Goal: Task Accomplishment & Management: Manage account settings

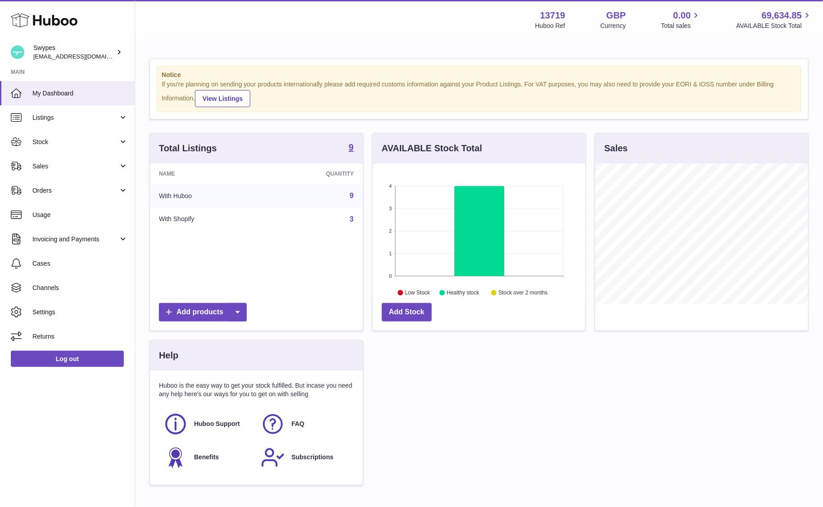
scroll to position [140, 213]
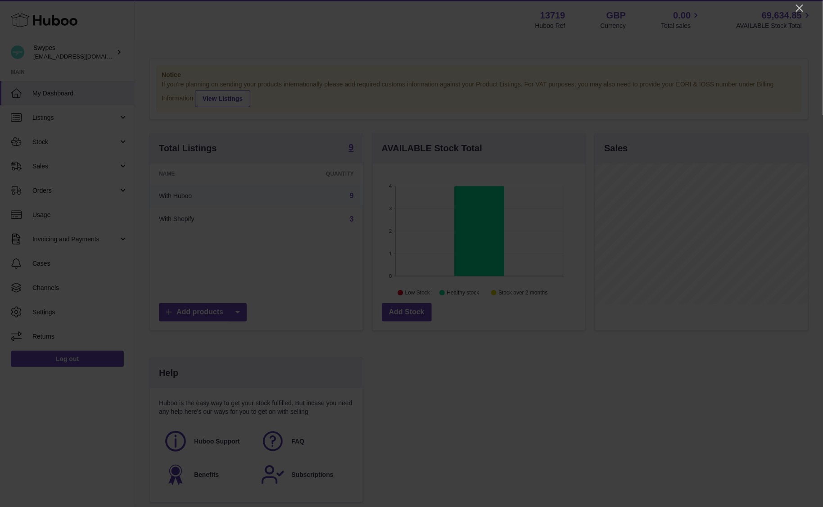
click at [809, 15] on div at bounding box center [411, 253] width 823 height 507
click at [807, 13] on div at bounding box center [411, 253] width 823 height 507
click at [801, 11] on icon "Close" at bounding box center [799, 8] width 11 height 11
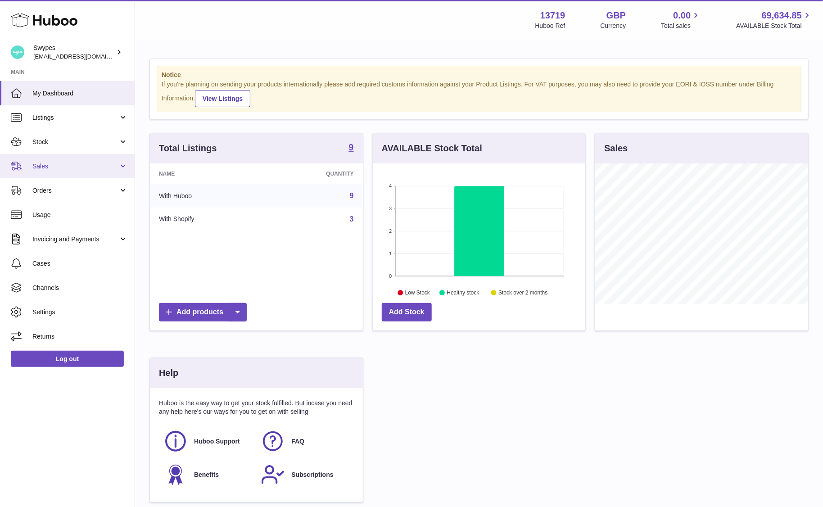
click at [97, 171] on link "Sales" at bounding box center [67, 166] width 135 height 24
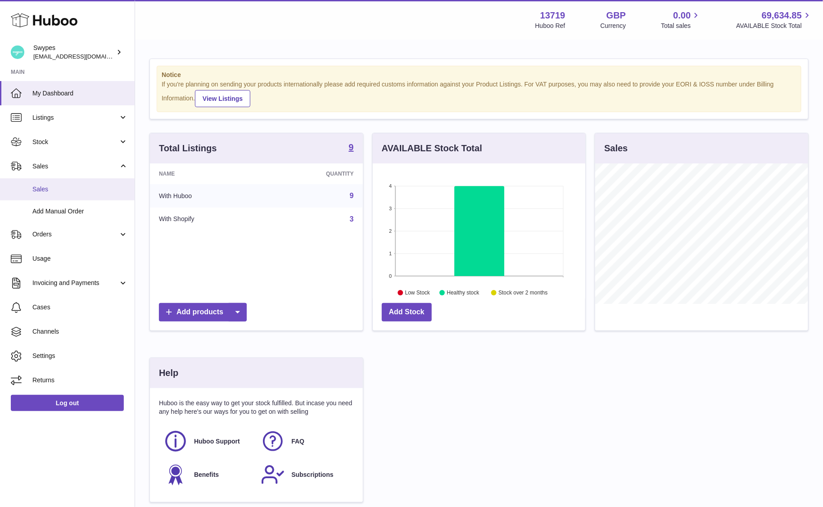
click at [92, 188] on span "Sales" at bounding box center [79, 189] width 95 height 9
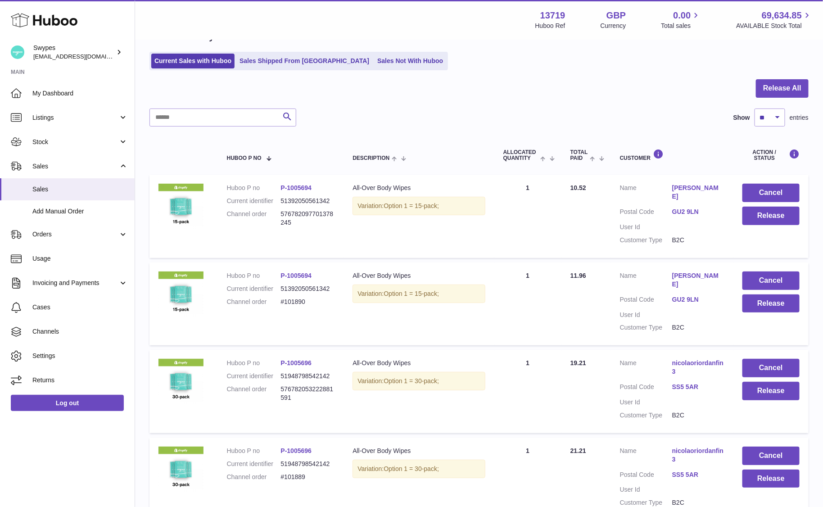
scroll to position [73, 0]
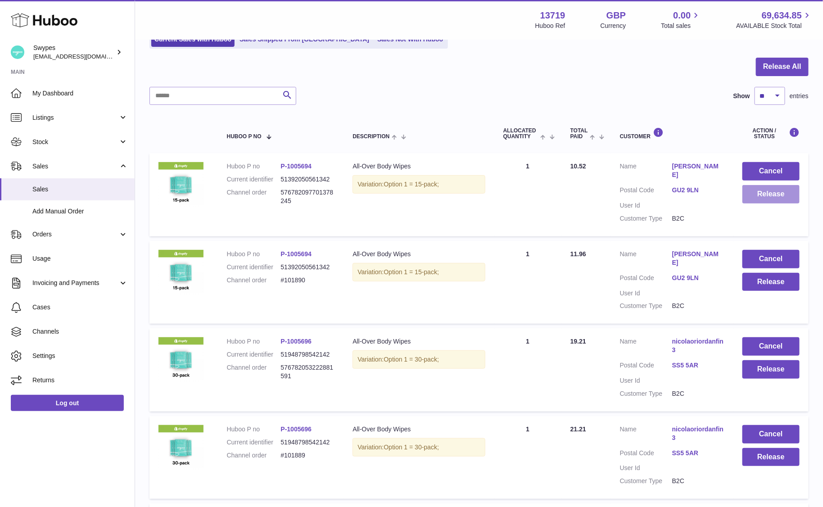
click at [774, 191] on button "Release" at bounding box center [770, 194] width 57 height 18
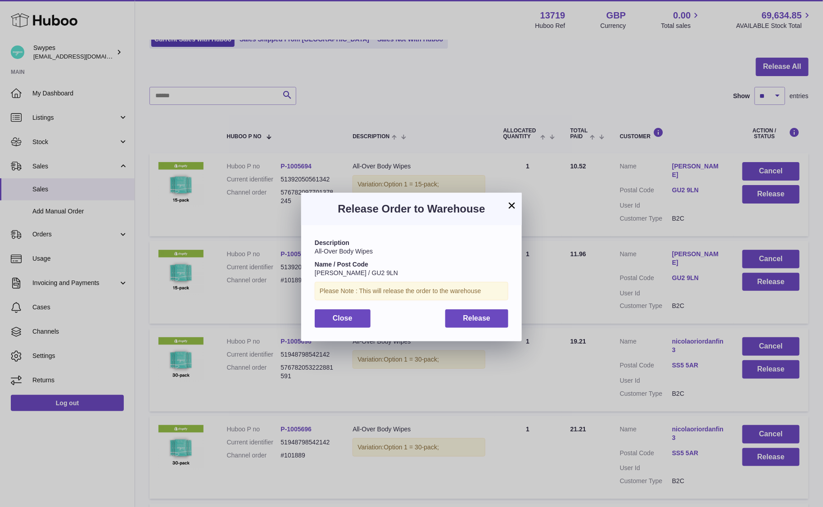
click at [441, 329] on div "Description All-Over Body Wipes Name / Post Code [PERSON_NAME] / GU2 9LN Please…" at bounding box center [411, 283] width 220 height 116
click at [454, 324] on button "Release" at bounding box center [476, 318] width 63 height 18
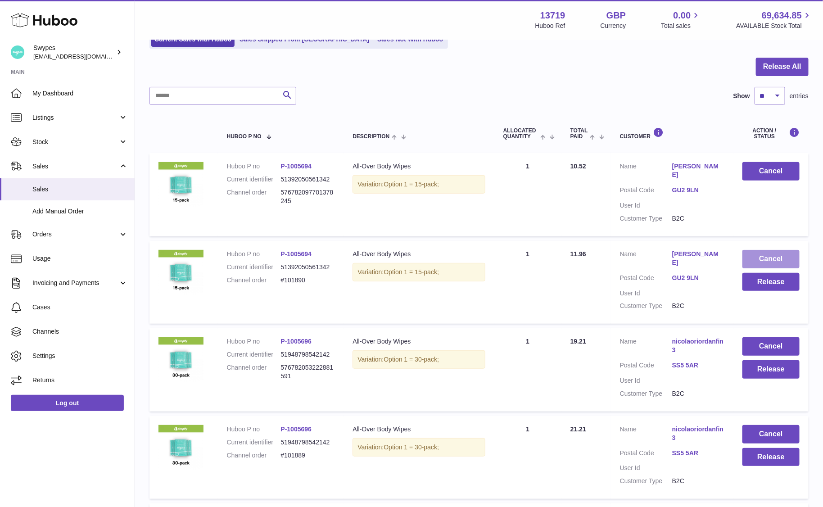
click at [769, 250] on button "Cancel" at bounding box center [770, 259] width 57 height 18
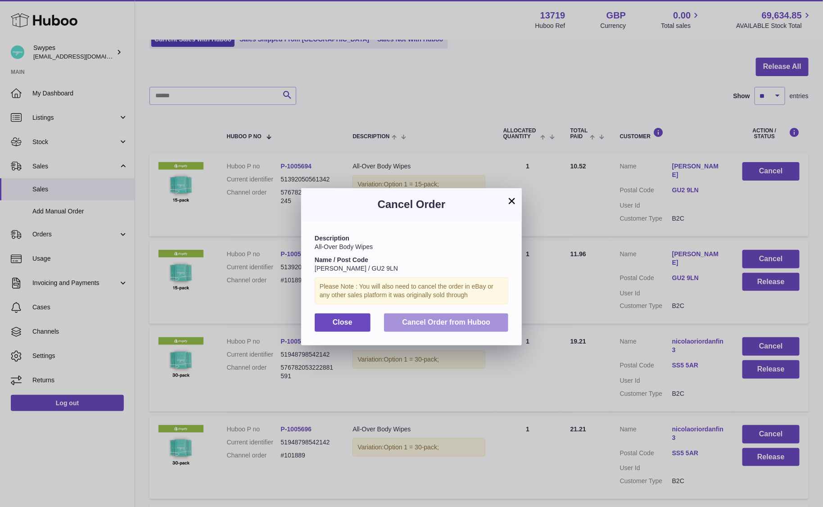
click at [469, 325] on span "Cancel Order from Huboo" at bounding box center [446, 322] width 88 height 8
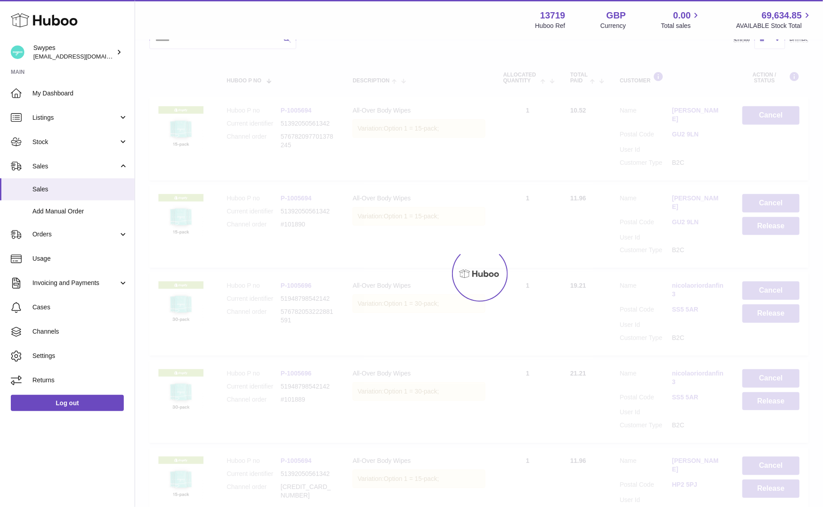
scroll to position [139, 0]
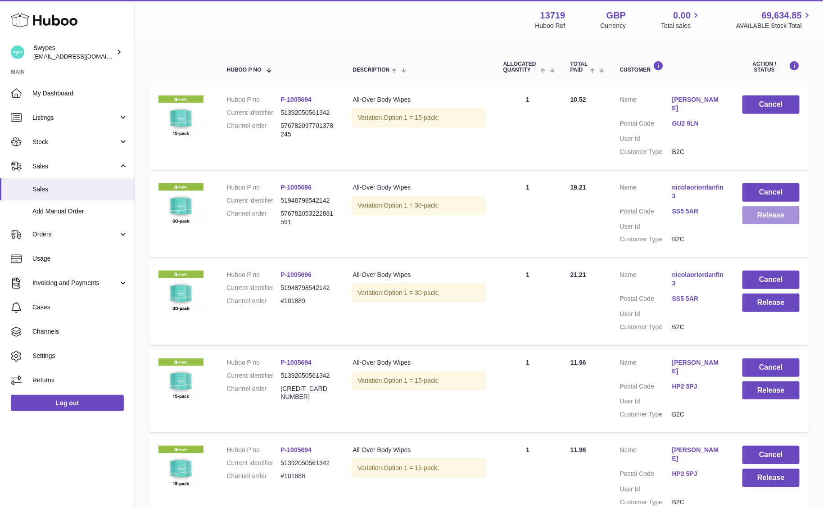
click at [759, 210] on button "Release" at bounding box center [770, 215] width 57 height 18
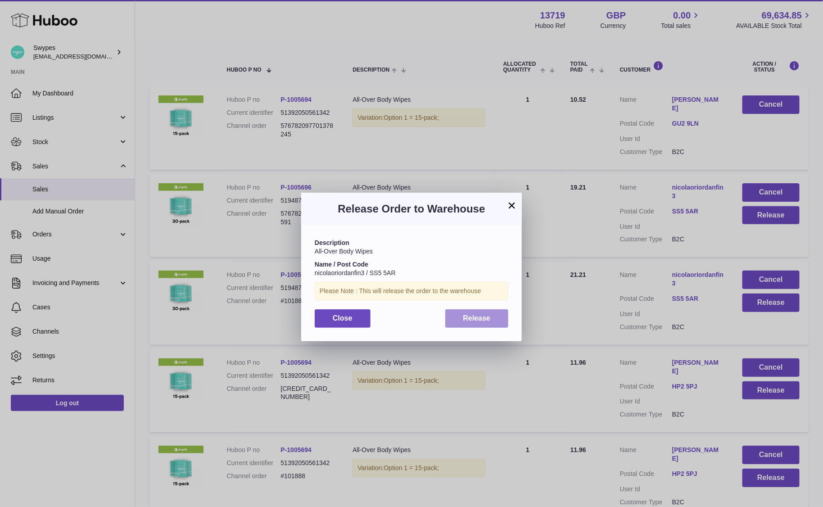
click at [490, 315] on span "Release" at bounding box center [476, 318] width 27 height 8
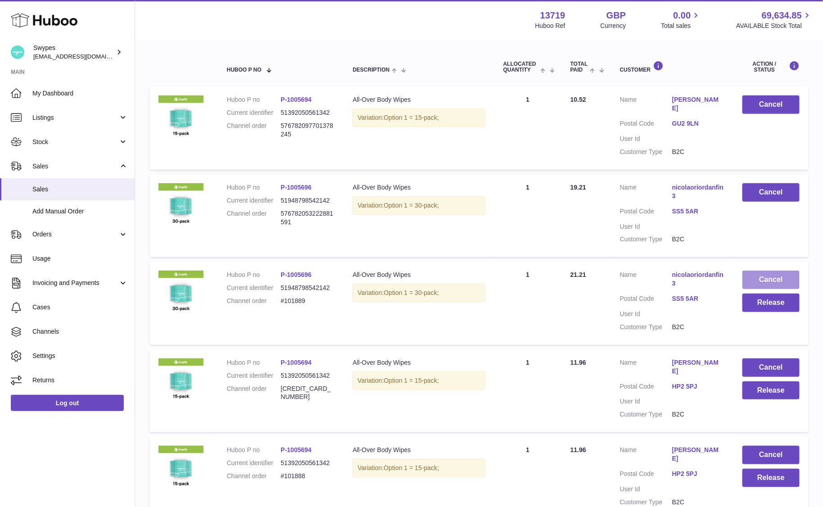
click at [780, 270] on button "Cancel" at bounding box center [770, 279] width 57 height 18
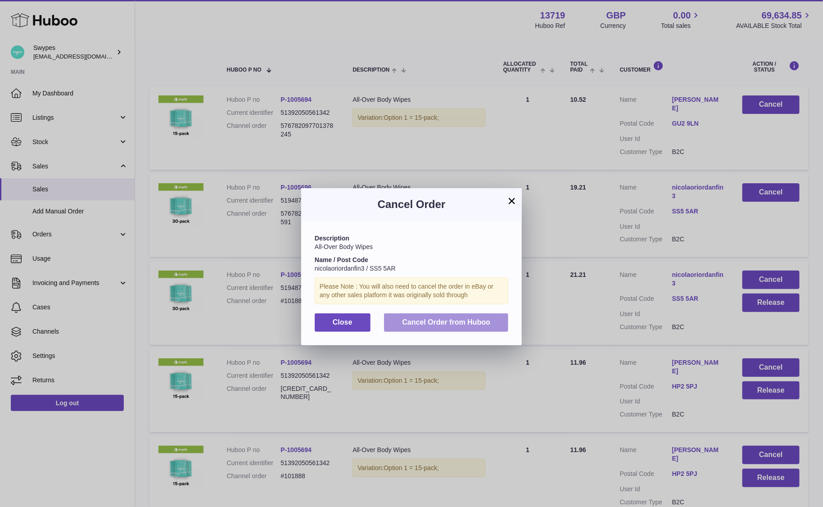
click at [489, 319] on span "Cancel Order from Huboo" at bounding box center [446, 322] width 88 height 8
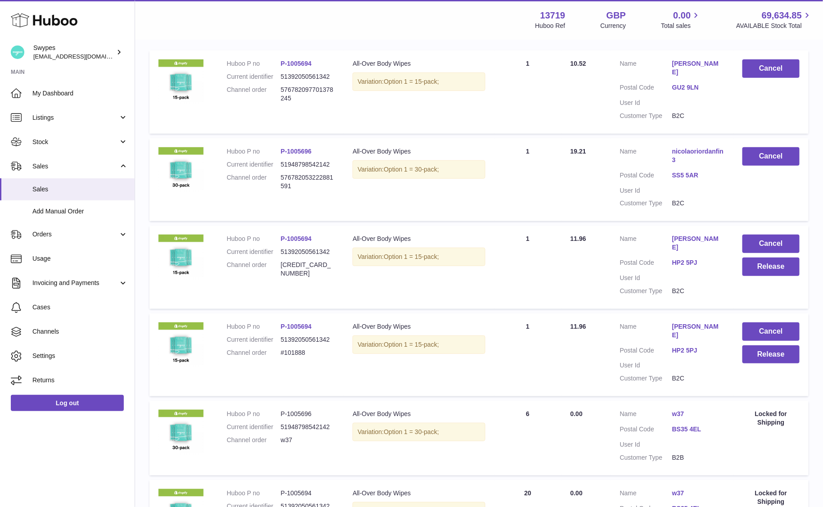
scroll to position [177, 0]
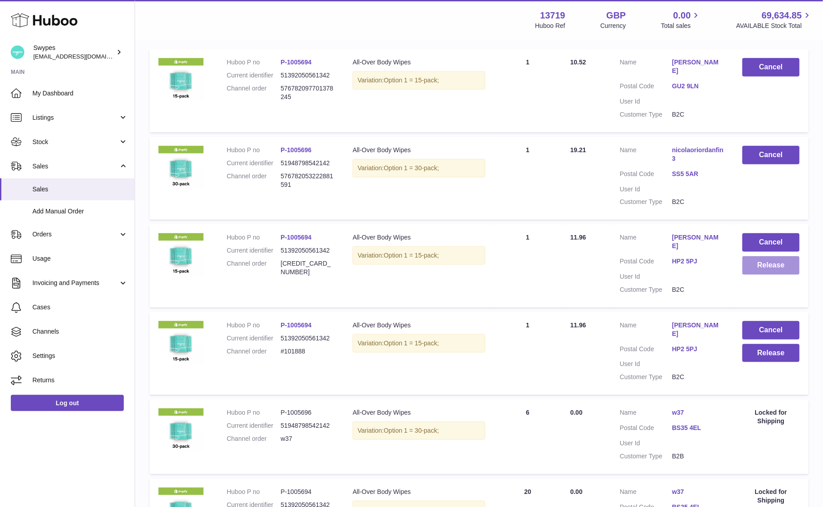
click at [772, 260] on button "Release" at bounding box center [770, 265] width 57 height 18
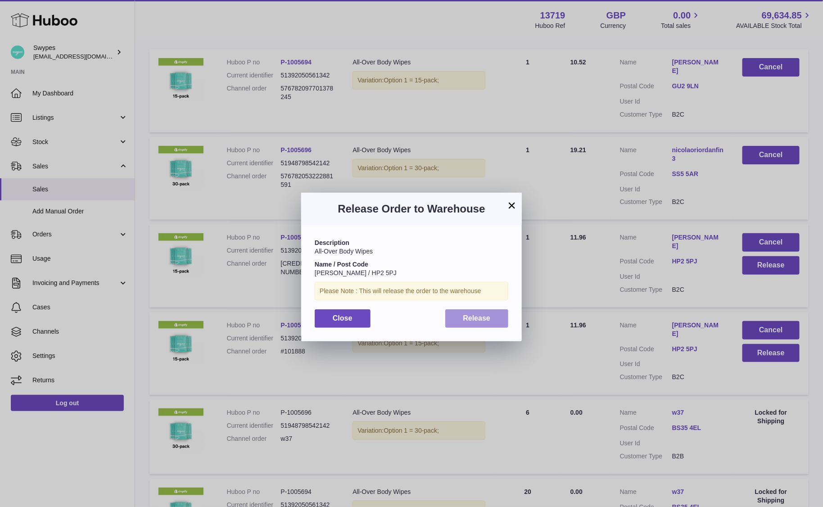
click at [453, 321] on button "Release" at bounding box center [476, 318] width 63 height 18
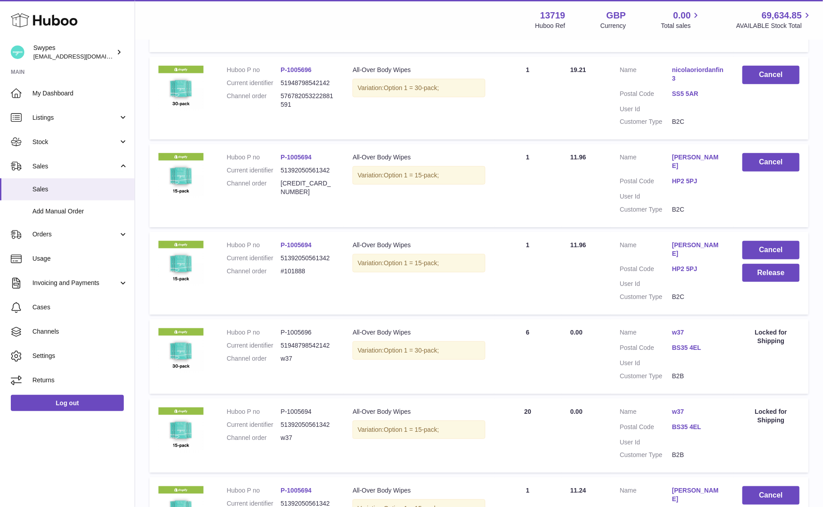
scroll to position [245, 0]
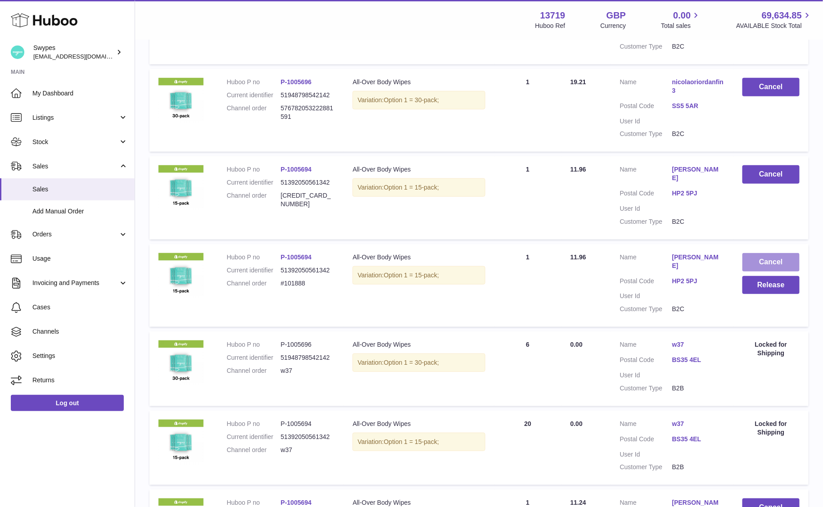
click at [751, 253] on button "Cancel" at bounding box center [770, 262] width 57 height 18
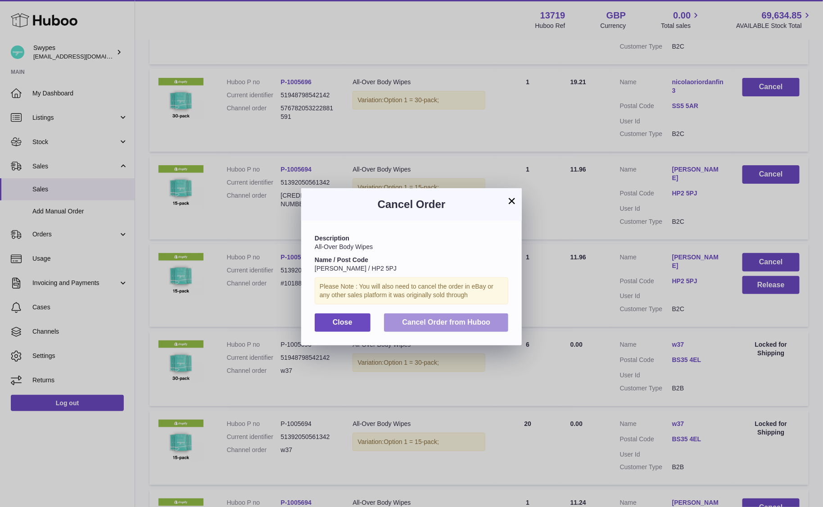
click at [436, 327] on button "Cancel Order from Huboo" at bounding box center [446, 322] width 124 height 18
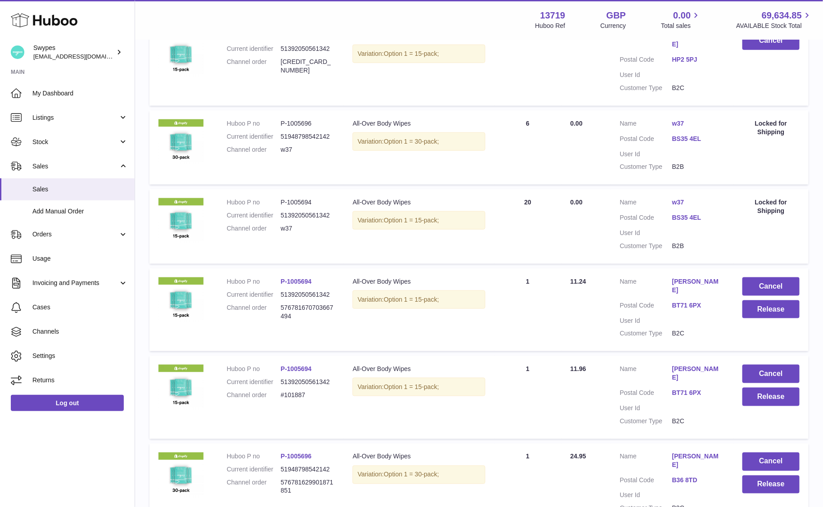
scroll to position [397, 0]
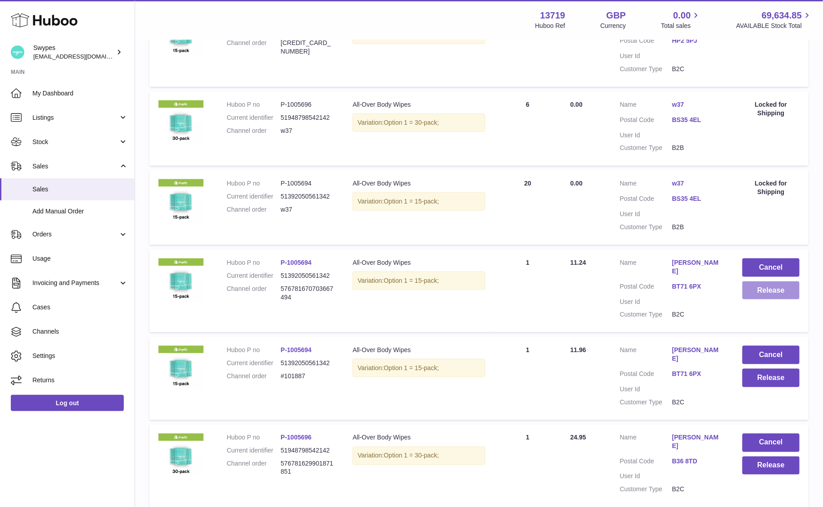
click at [769, 281] on button "Release" at bounding box center [770, 290] width 57 height 18
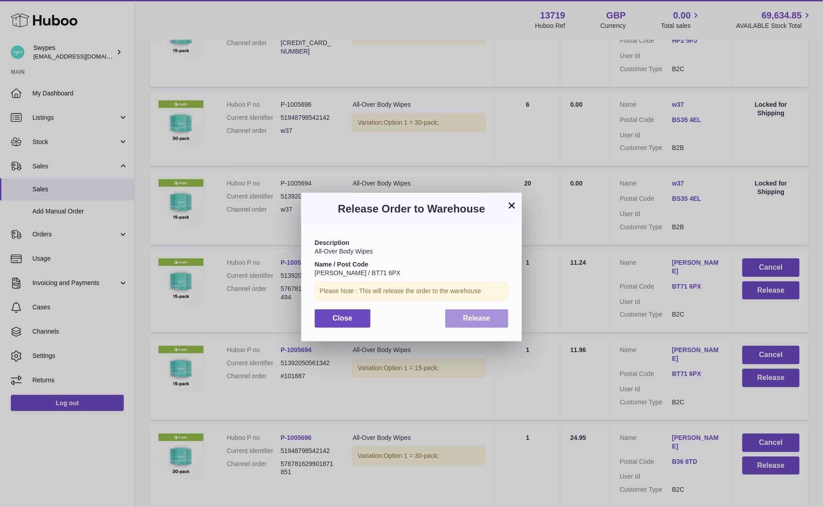
click at [499, 315] on button "Release" at bounding box center [476, 318] width 63 height 18
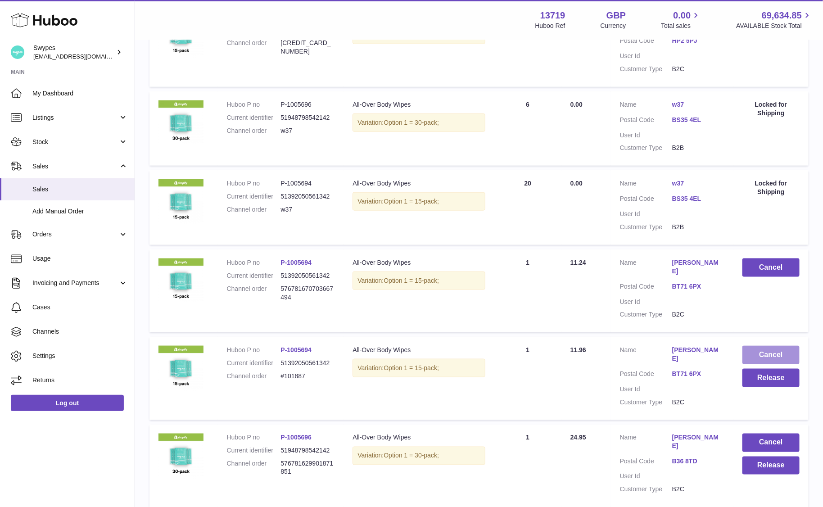
click at [759, 346] on button "Cancel" at bounding box center [770, 355] width 57 height 18
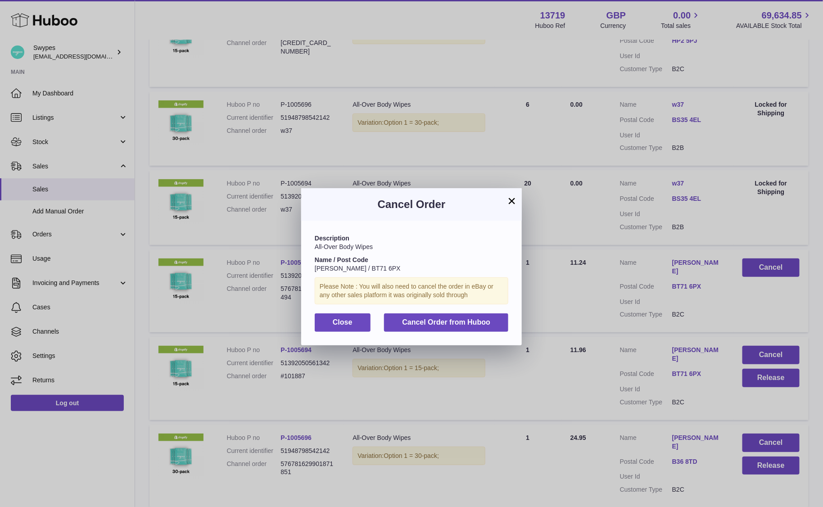
click at [411, 334] on div "Description All-Over Body Wipes Name / Post Code Karen Williamson / BT71 6PX Pl…" at bounding box center [411, 282] width 220 height 124
click at [411, 329] on button "Cancel Order from Huboo" at bounding box center [446, 322] width 124 height 18
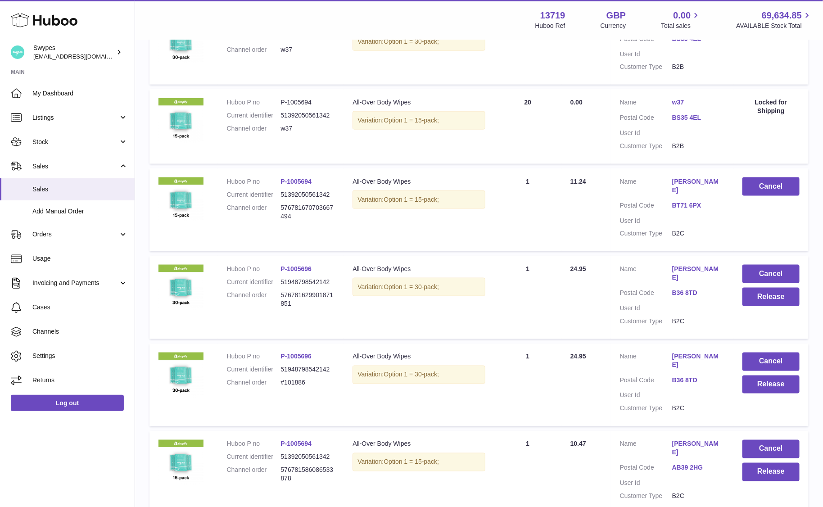
scroll to position [497, 0]
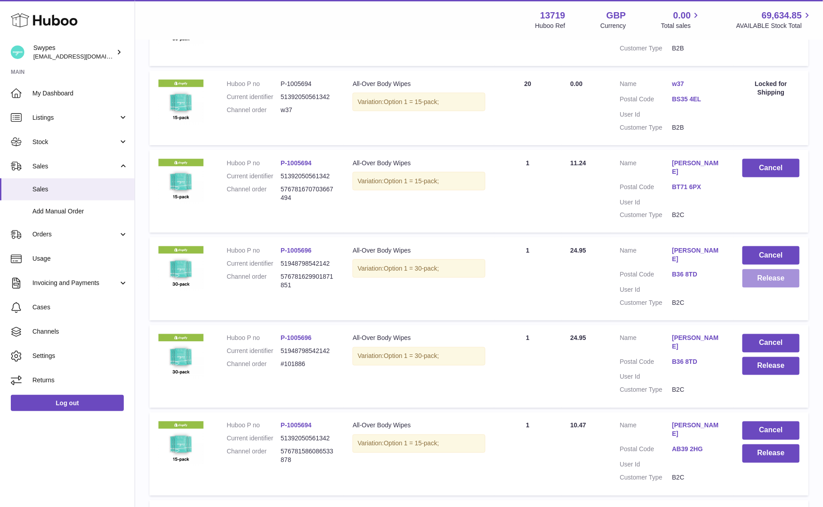
click at [763, 269] on button "Release" at bounding box center [770, 278] width 57 height 18
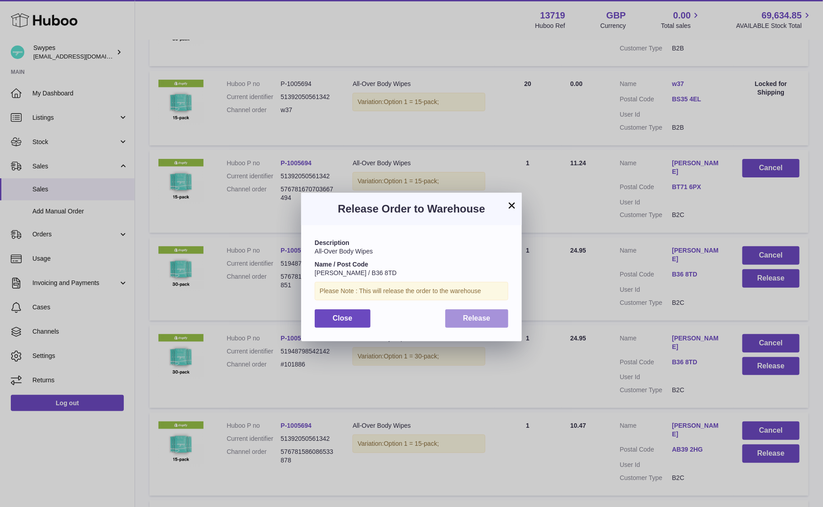
click at [467, 325] on button "Release" at bounding box center [476, 318] width 63 height 18
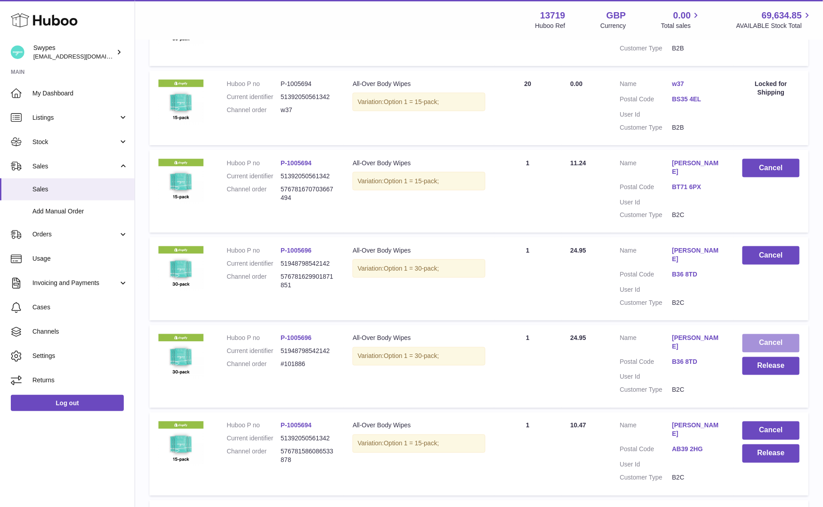
click at [774, 334] on button "Cancel" at bounding box center [770, 343] width 57 height 18
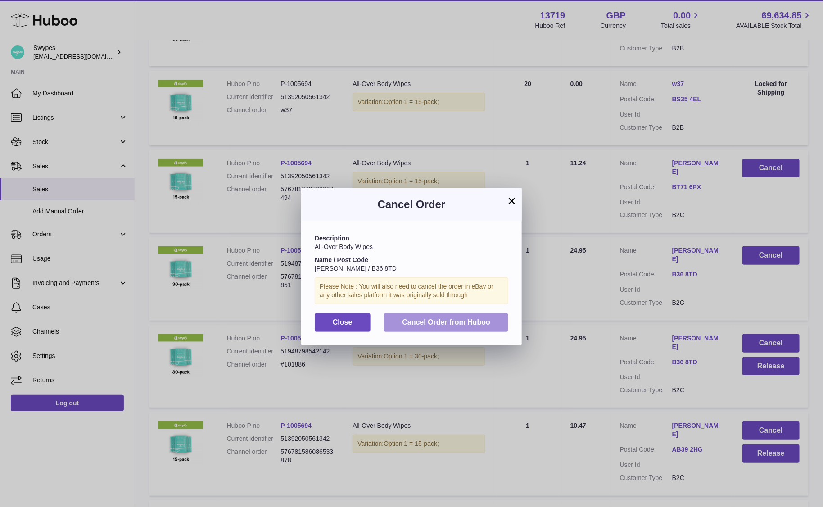
click at [481, 326] on span "Cancel Order from Huboo" at bounding box center [446, 322] width 88 height 8
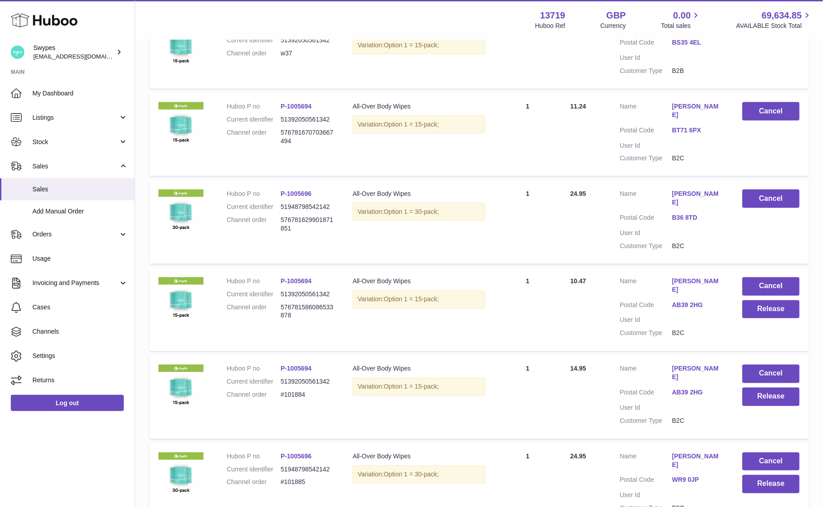
scroll to position [563, 0]
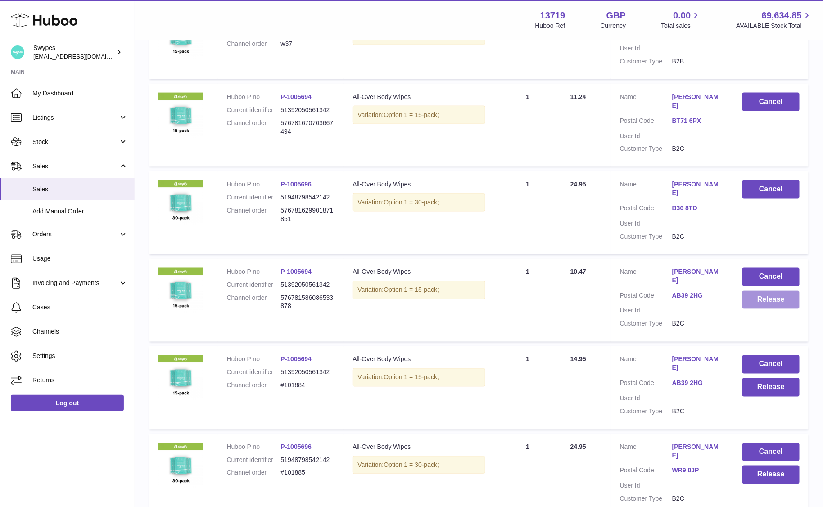
click at [768, 291] on button "Release" at bounding box center [770, 300] width 57 height 18
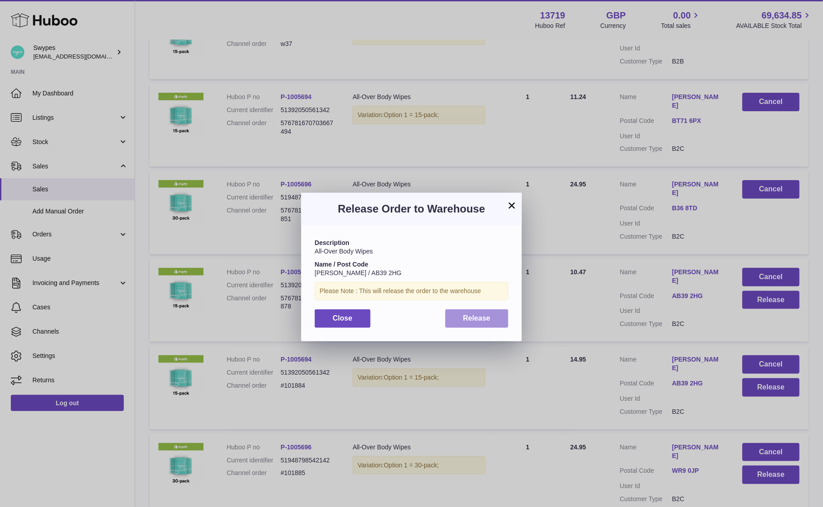
click at [481, 315] on span "Release" at bounding box center [476, 318] width 27 height 8
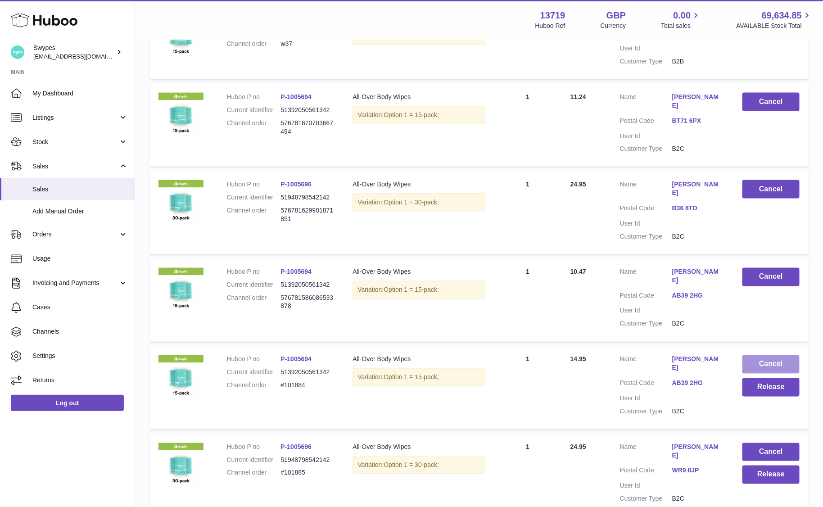
click at [756, 355] on button "Cancel" at bounding box center [770, 364] width 57 height 18
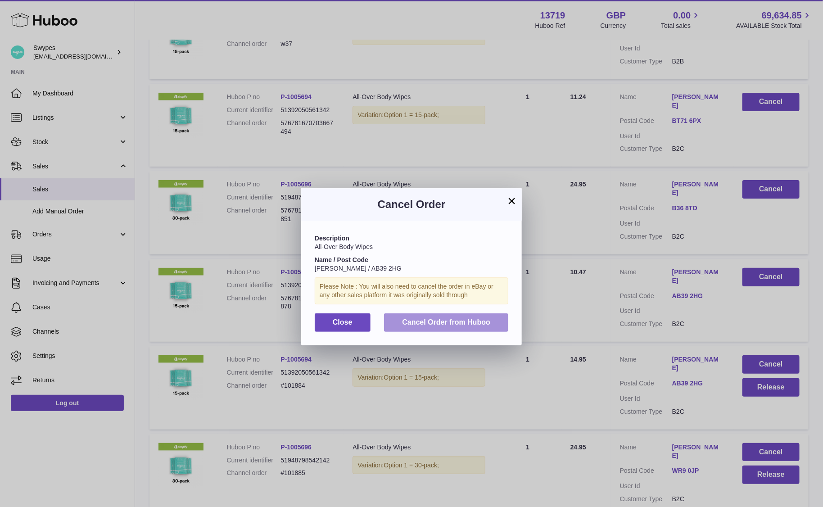
click at [451, 324] on span "Cancel Order from Huboo" at bounding box center [446, 322] width 88 height 8
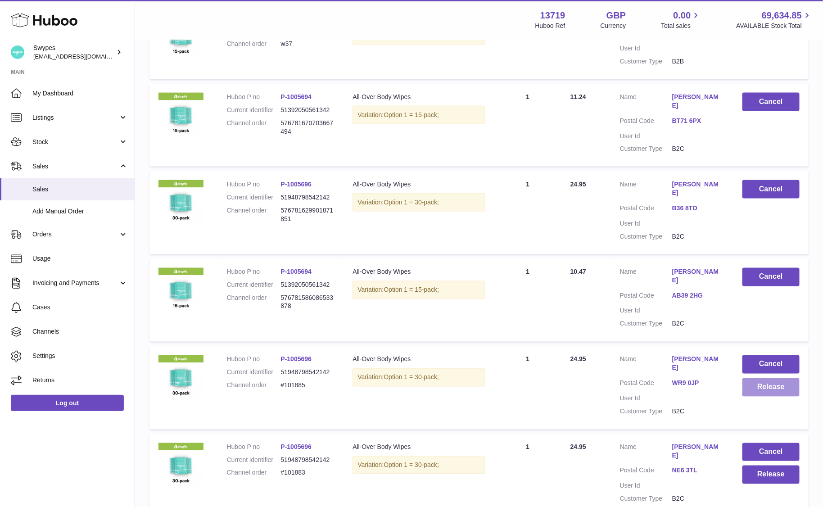
click at [760, 378] on button "Release" at bounding box center [770, 387] width 57 height 18
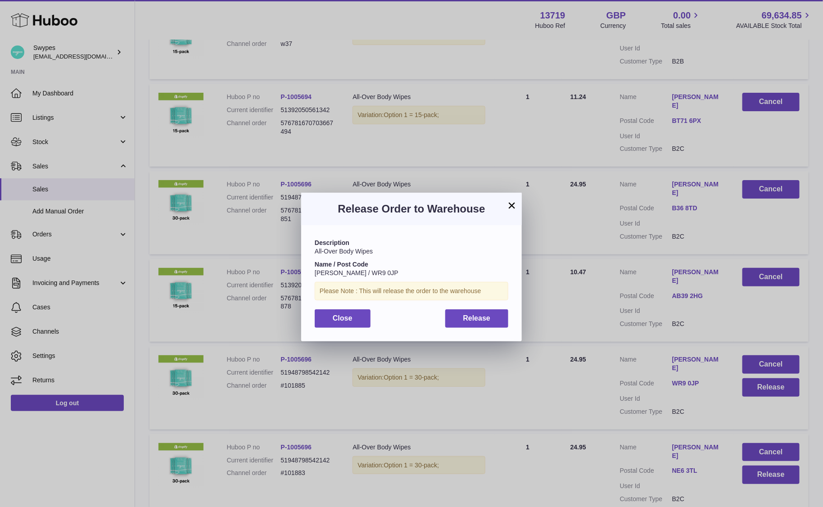
click at [729, 376] on div "× Release Order to Warehouse Description All-Over Body Wipes Name / Post Code F…" at bounding box center [411, 266] width 823 height 507
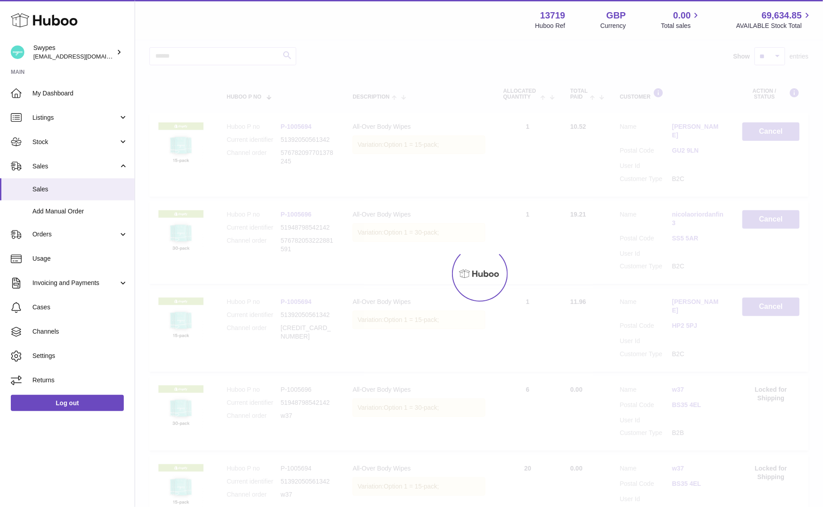
scroll to position [40, 0]
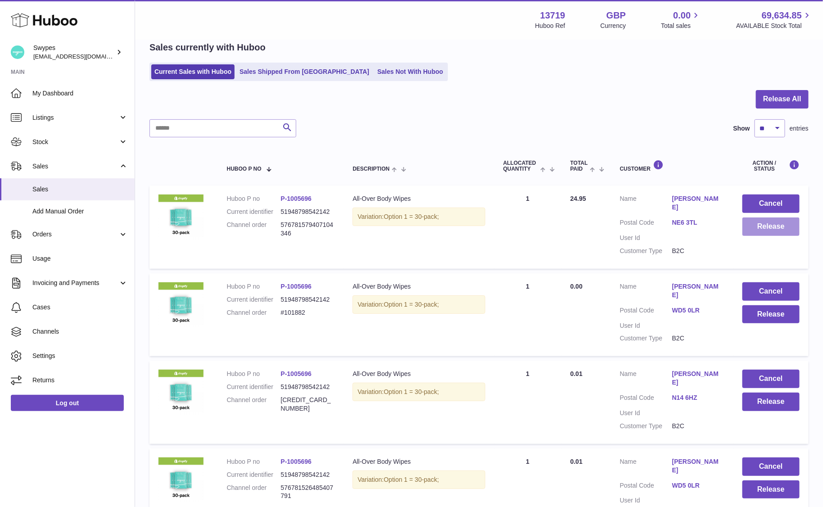
click at [756, 229] on button "Release" at bounding box center [770, 226] width 57 height 18
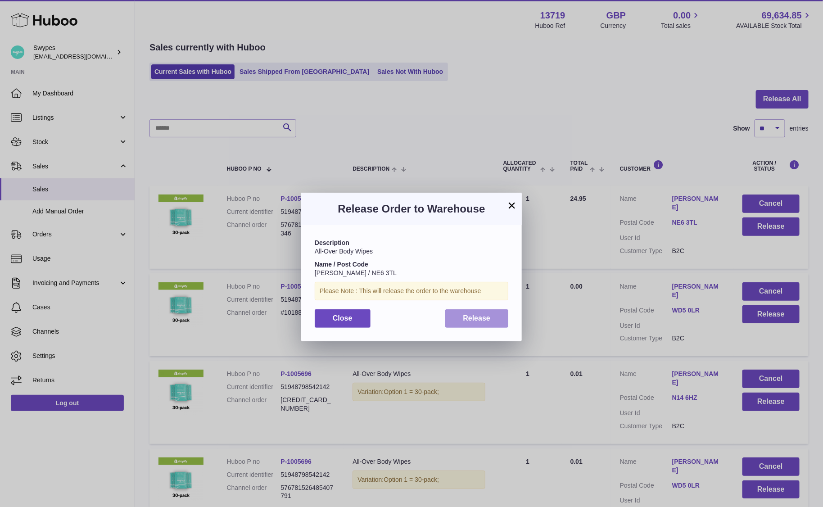
click at [472, 316] on span "Release" at bounding box center [476, 318] width 27 height 8
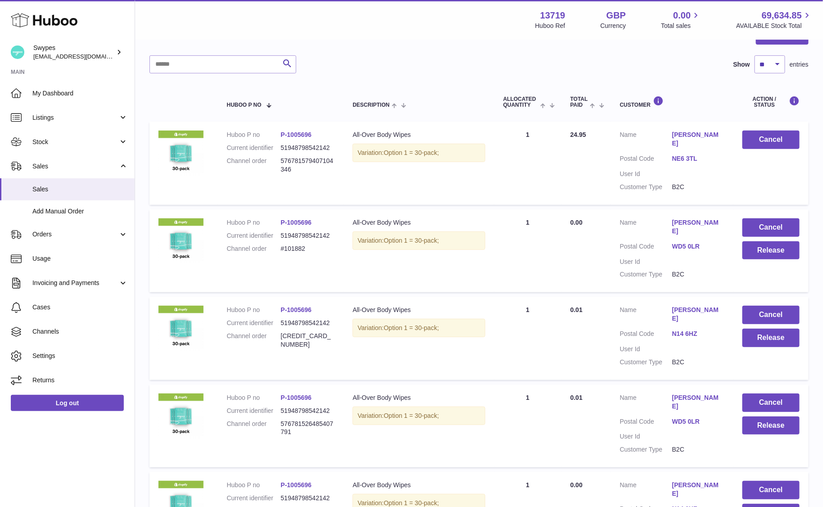
scroll to position [108, 0]
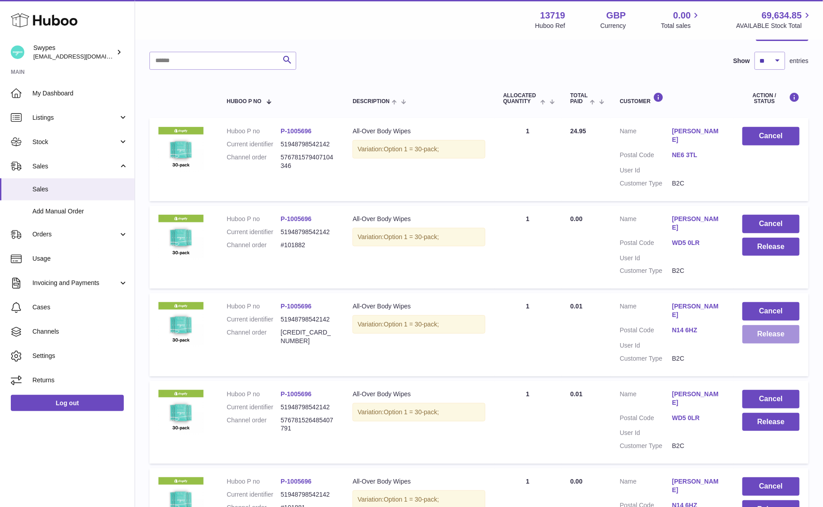
click at [749, 325] on button "Release" at bounding box center [770, 334] width 57 height 18
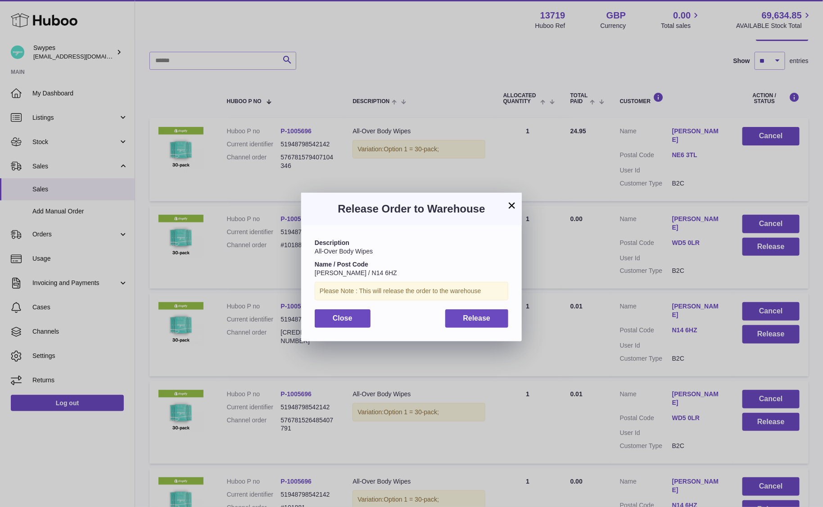
click at [507, 305] on div "Description All-Over Body Wipes Name / Post Code Urszula Kryszkowska / N14 6HZ …" at bounding box center [411, 283] width 220 height 116
click at [496, 309] on button "Release" at bounding box center [476, 318] width 63 height 18
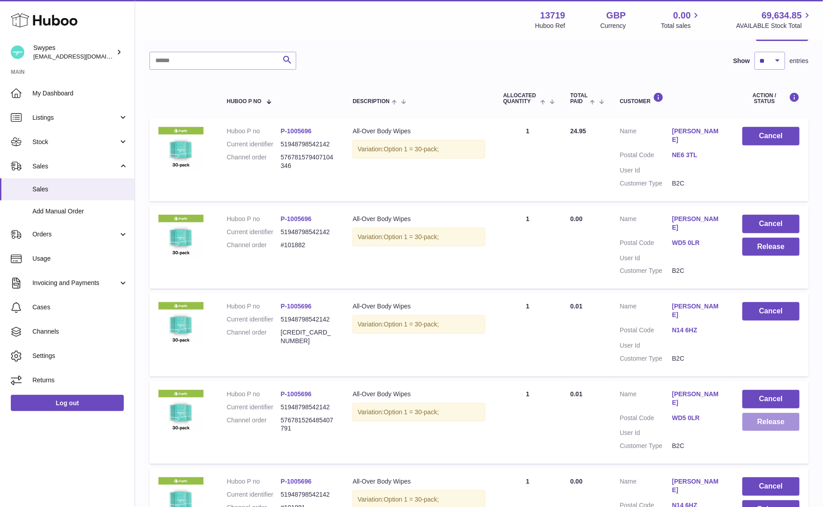
click at [783, 413] on button "Release" at bounding box center [770, 422] width 57 height 18
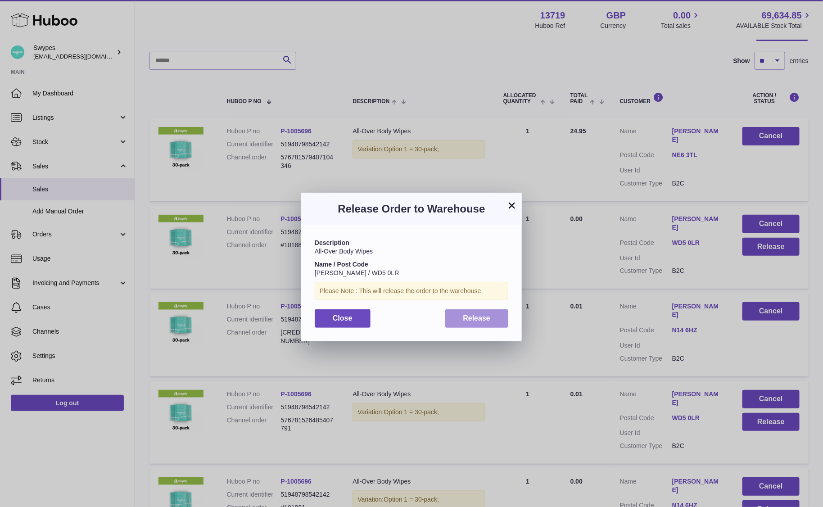
click at [486, 310] on button "Release" at bounding box center [476, 318] width 63 height 18
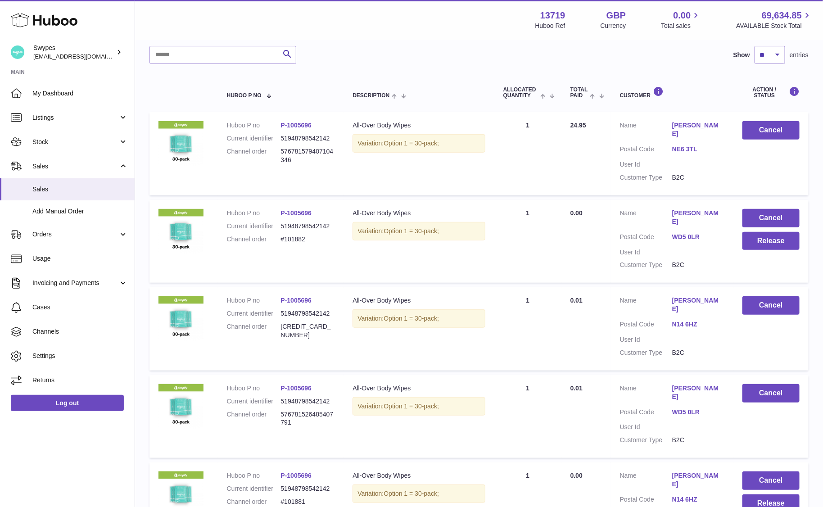
scroll to position [112, 0]
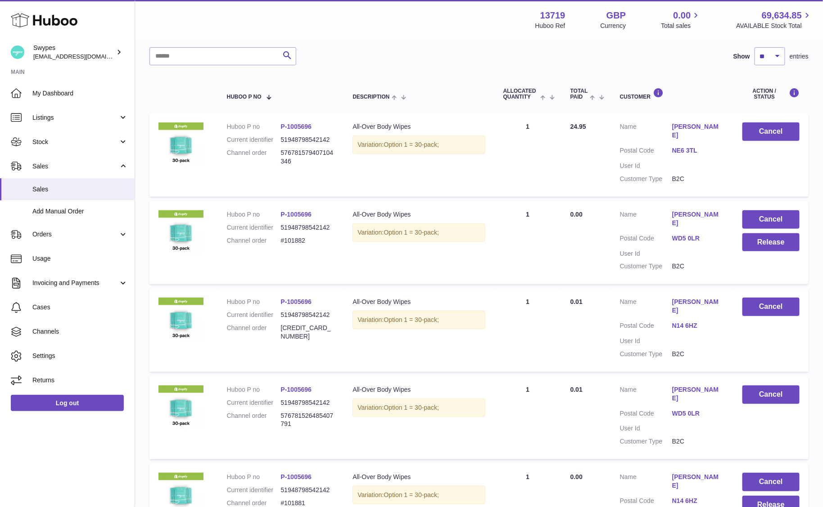
click at [301, 211] on link "P-1005696" at bounding box center [295, 214] width 31 height 7
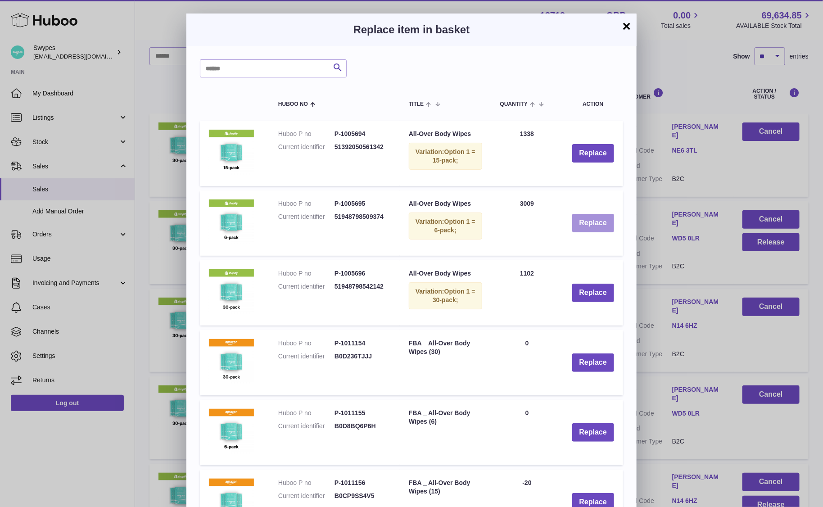
click at [581, 225] on button "Replace" at bounding box center [593, 223] width 42 height 18
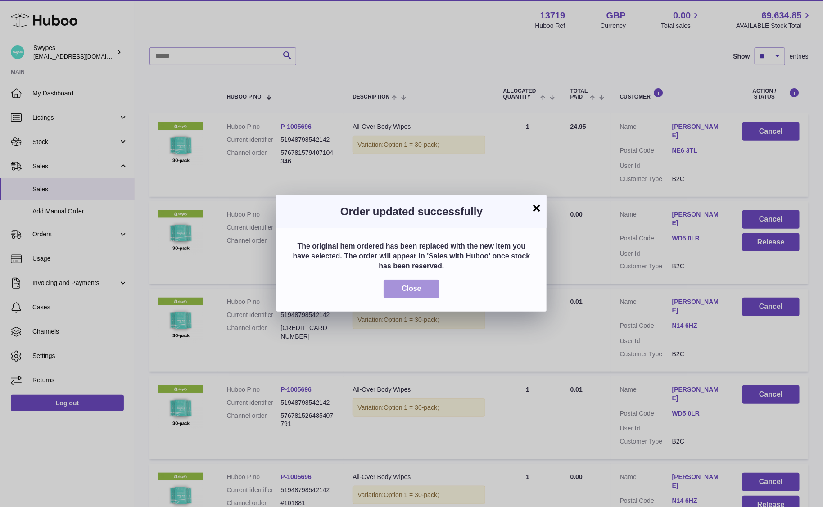
click at [411, 284] on span "Close" at bounding box center [411, 288] width 20 height 8
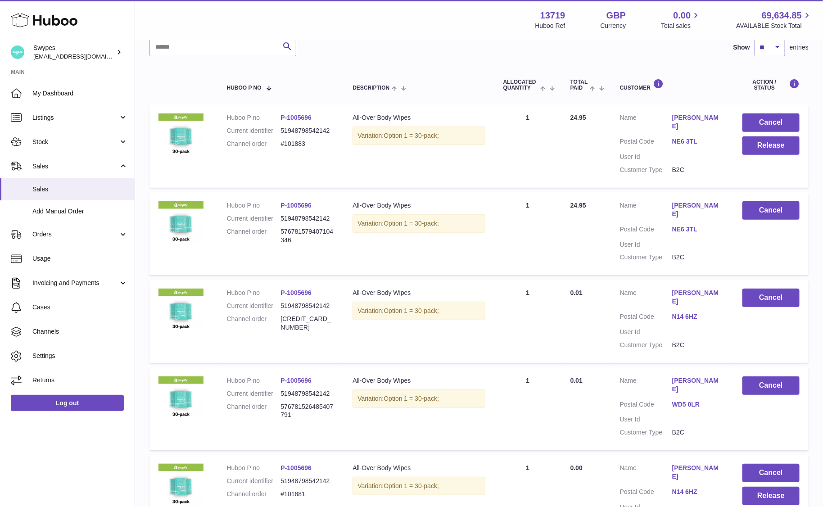
scroll to position [119, 0]
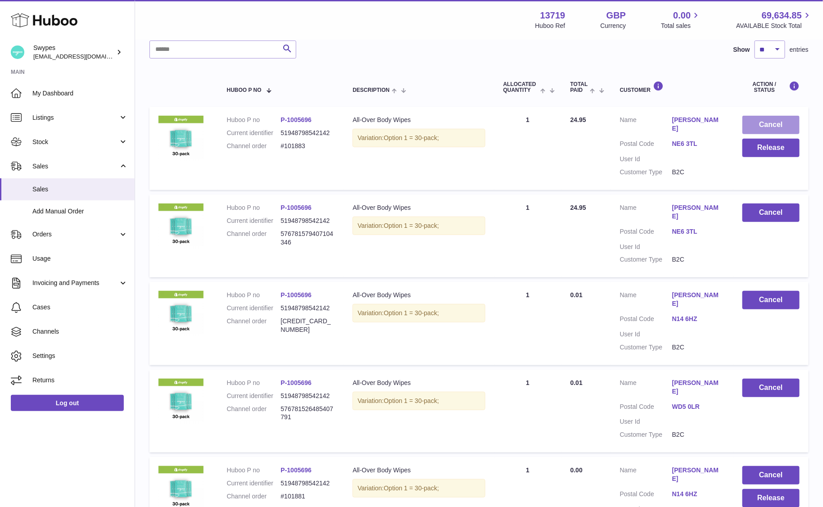
click at [769, 123] on button "Cancel" at bounding box center [770, 125] width 57 height 18
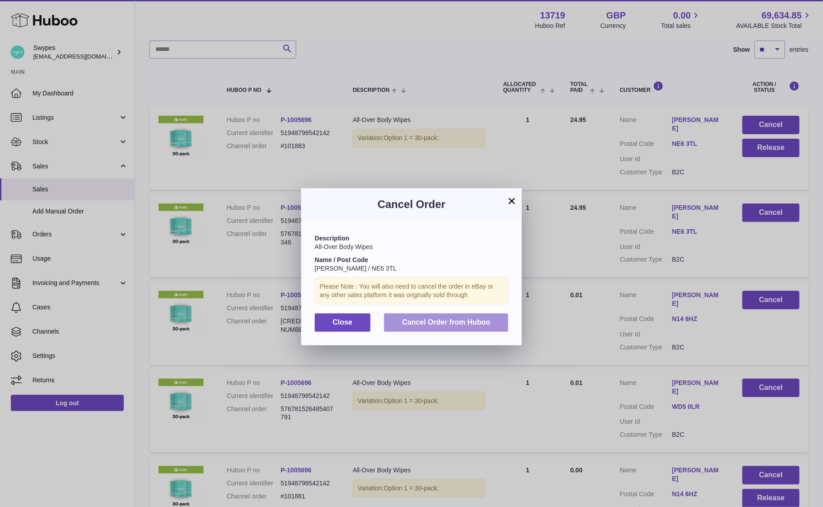
click at [405, 329] on button "Cancel Order from Huboo" at bounding box center [446, 322] width 124 height 18
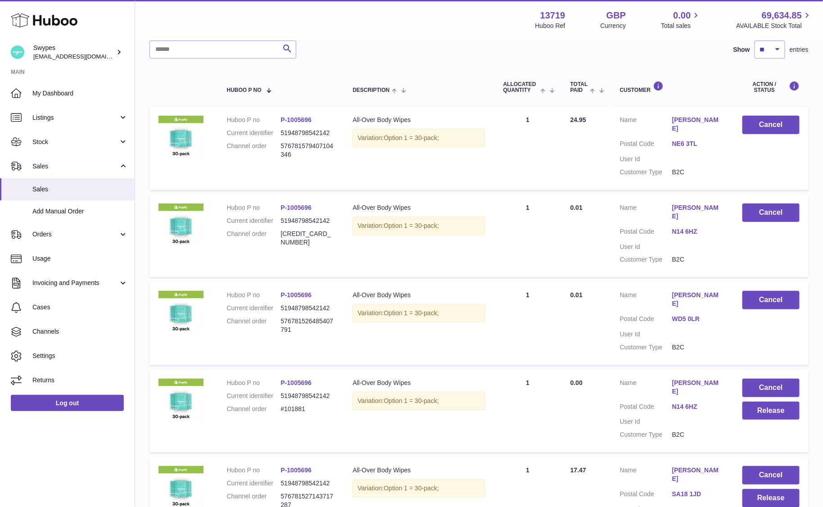
click at [297, 204] on link "P-1005696" at bounding box center [295, 207] width 31 height 7
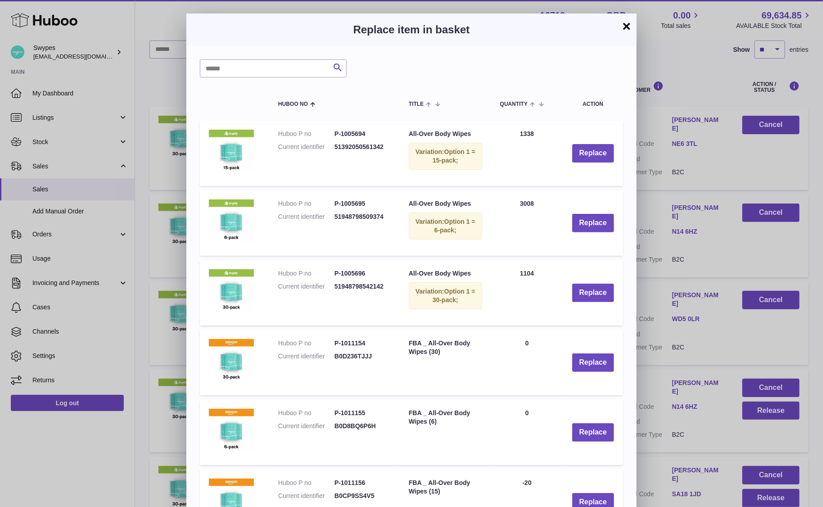
click at [568, 231] on td "Replace" at bounding box center [593, 222] width 60 height 65
click at [577, 229] on button "Replace" at bounding box center [593, 223] width 42 height 18
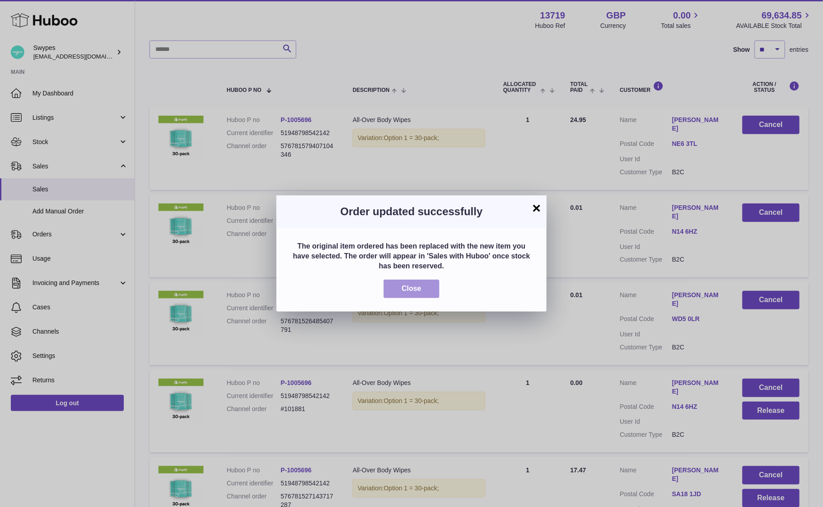
click at [405, 282] on button "Close" at bounding box center [411, 288] width 56 height 18
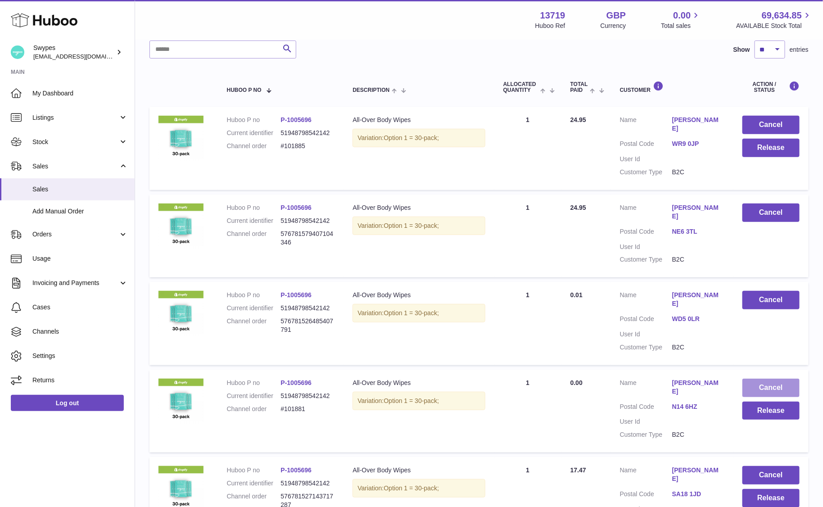
click at [771, 378] on button "Cancel" at bounding box center [770, 387] width 57 height 18
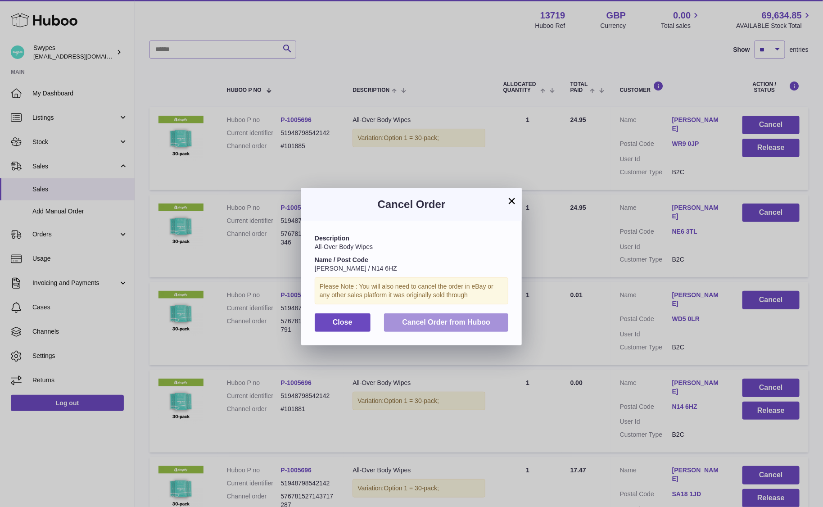
click at [494, 315] on button "Cancel Order from Huboo" at bounding box center [446, 322] width 124 height 18
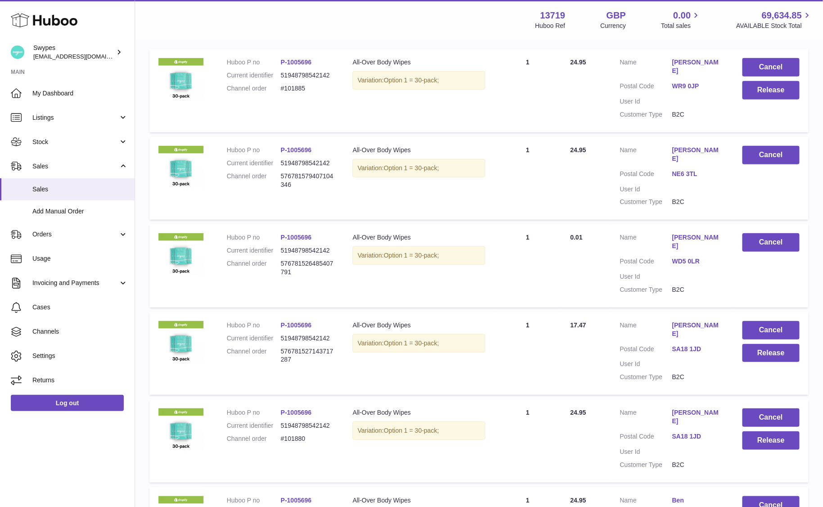
scroll to position [198, 0]
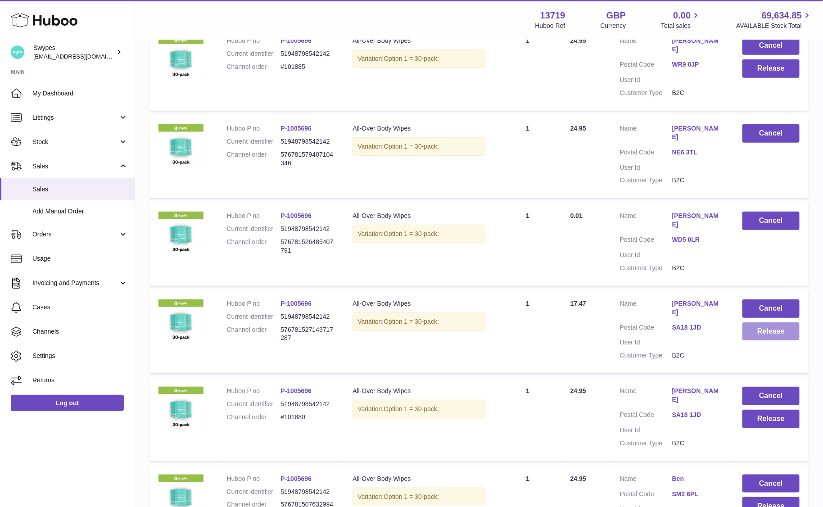
click at [760, 322] on button "Release" at bounding box center [770, 331] width 57 height 18
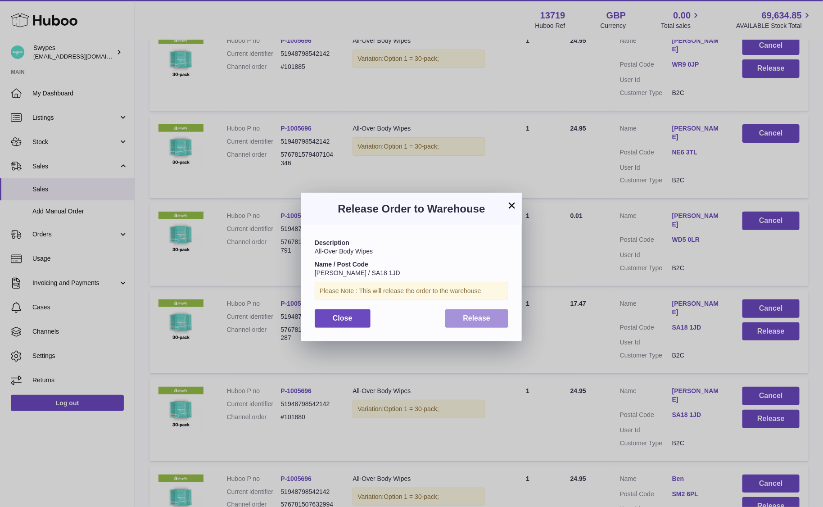
click at [463, 316] on span "Release" at bounding box center [476, 318] width 27 height 8
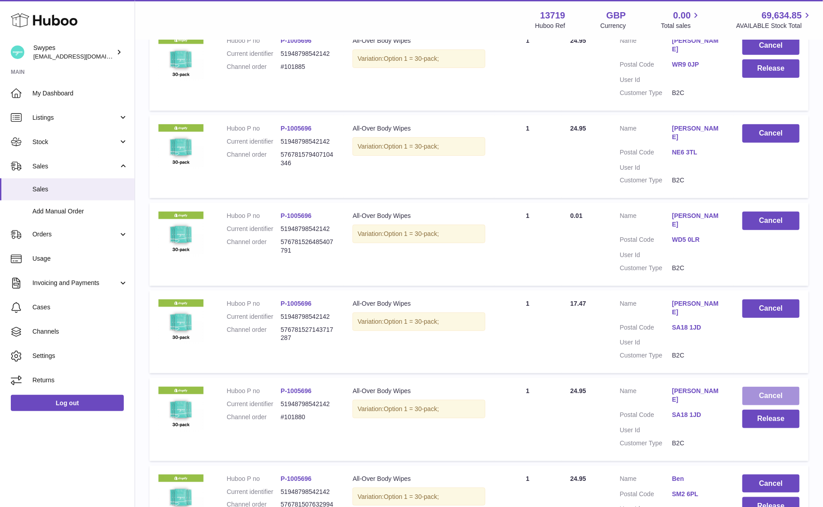
click at [768, 387] on button "Cancel" at bounding box center [770, 396] width 57 height 18
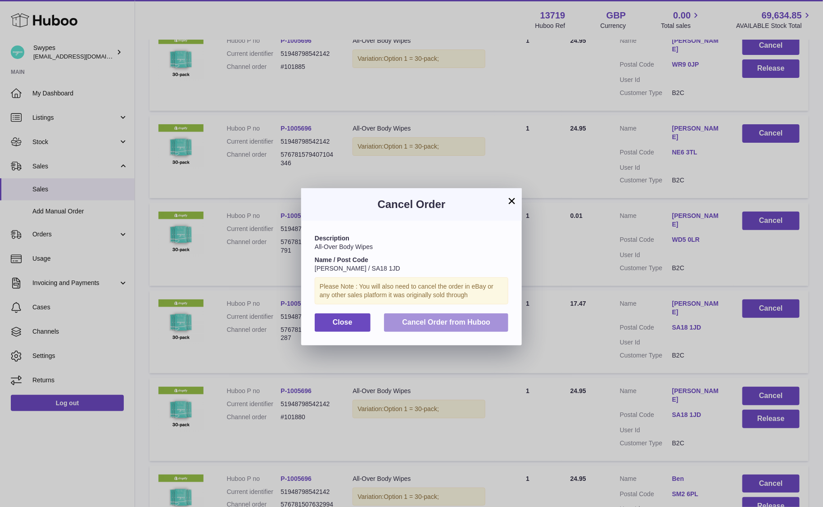
click at [489, 320] on span "Cancel Order from Huboo" at bounding box center [446, 322] width 88 height 8
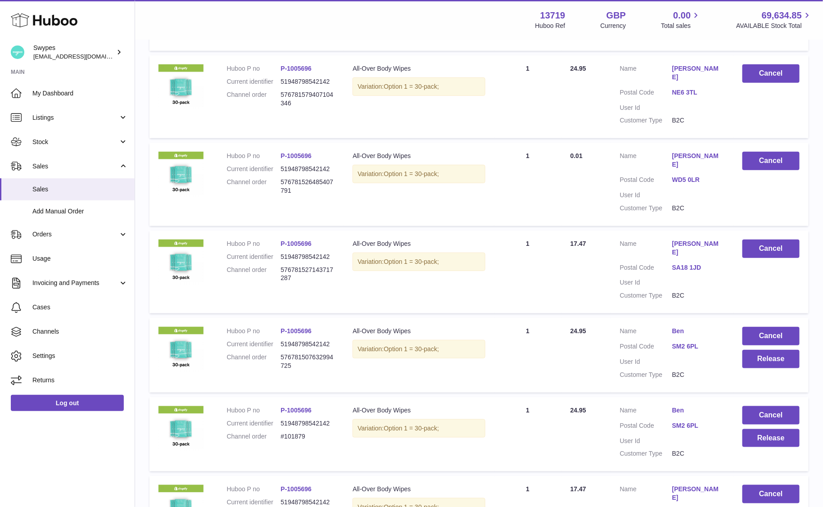
scroll to position [265, 0]
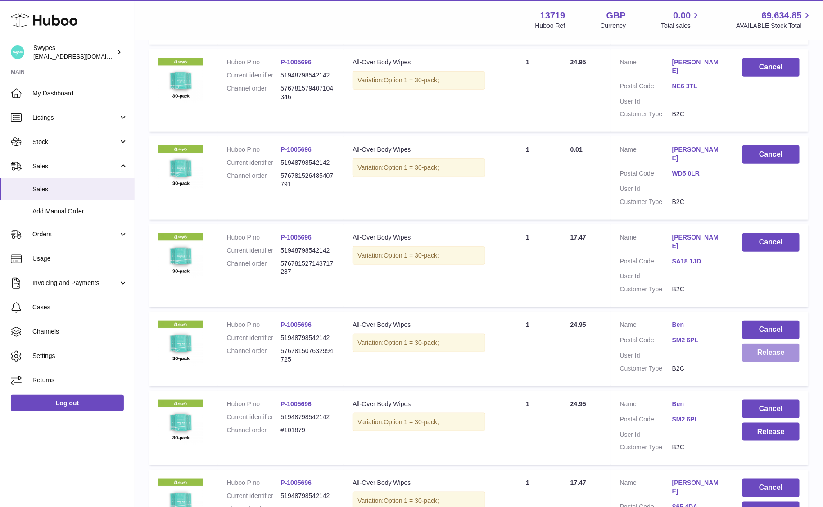
click at [758, 343] on button "Release" at bounding box center [770, 352] width 57 height 18
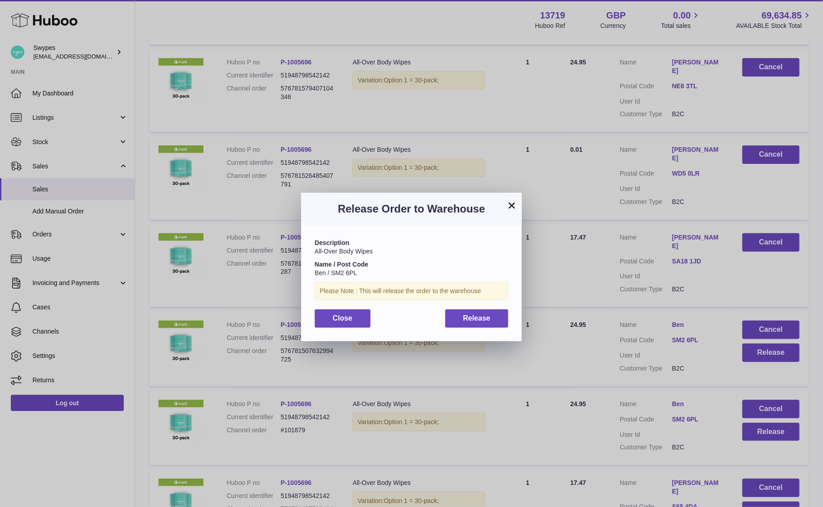
click at [479, 328] on div "Description All-Over Body Wipes Name / Post Code Ben / SM2 6PL Please Note : Th…" at bounding box center [411, 283] width 220 height 116
click at [483, 314] on span "Release" at bounding box center [476, 318] width 27 height 8
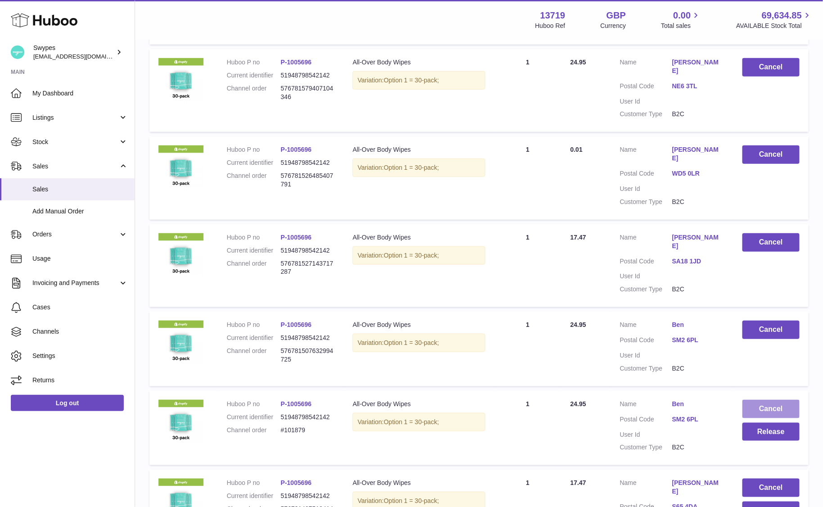
click at [756, 400] on button "Cancel" at bounding box center [770, 409] width 57 height 18
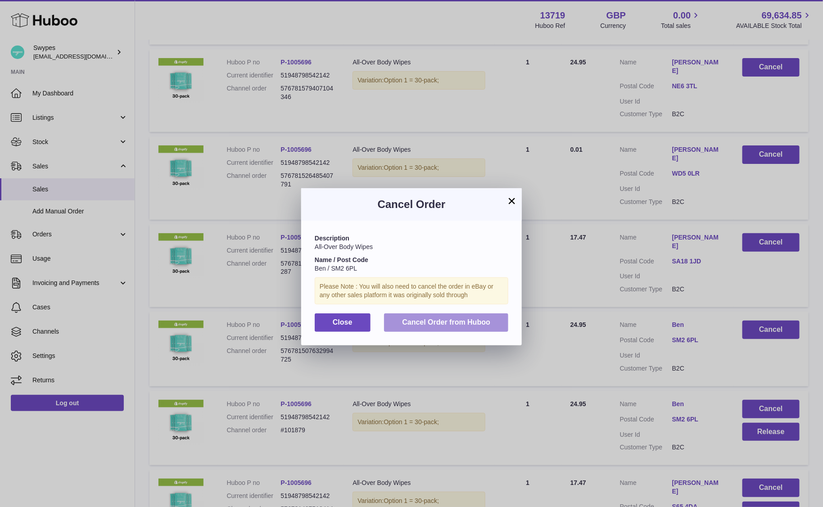
click at [474, 320] on span "Cancel Order from Huboo" at bounding box center [446, 322] width 88 height 8
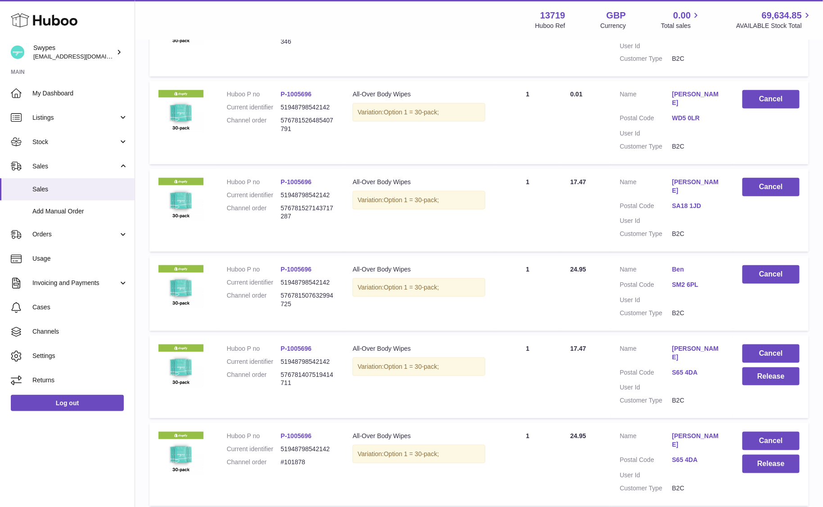
scroll to position [351, 0]
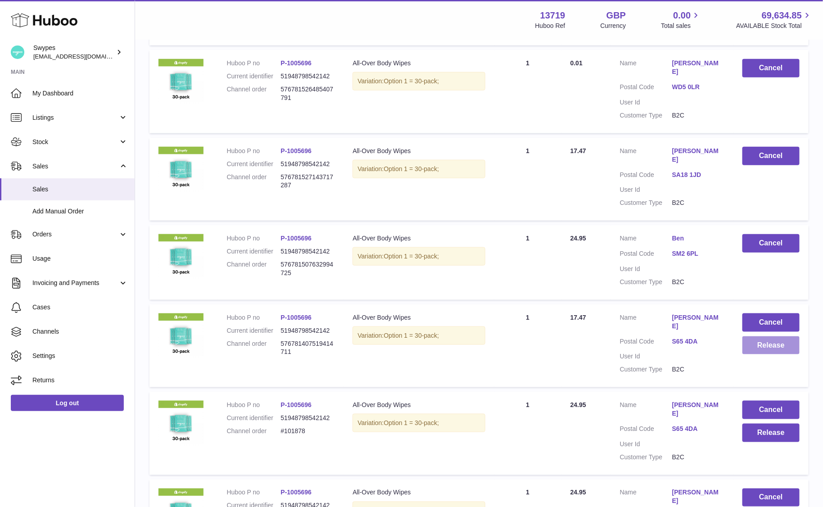
click at [764, 336] on button "Release" at bounding box center [770, 345] width 57 height 18
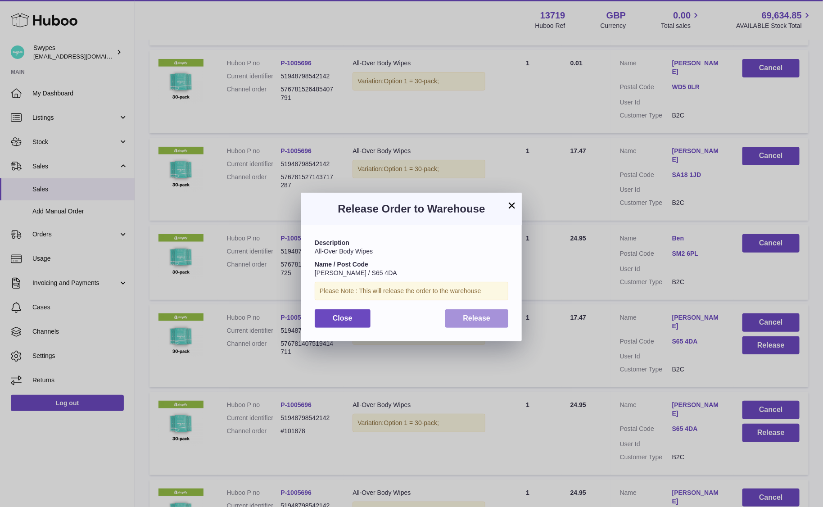
click at [460, 318] on button "Release" at bounding box center [476, 318] width 63 height 18
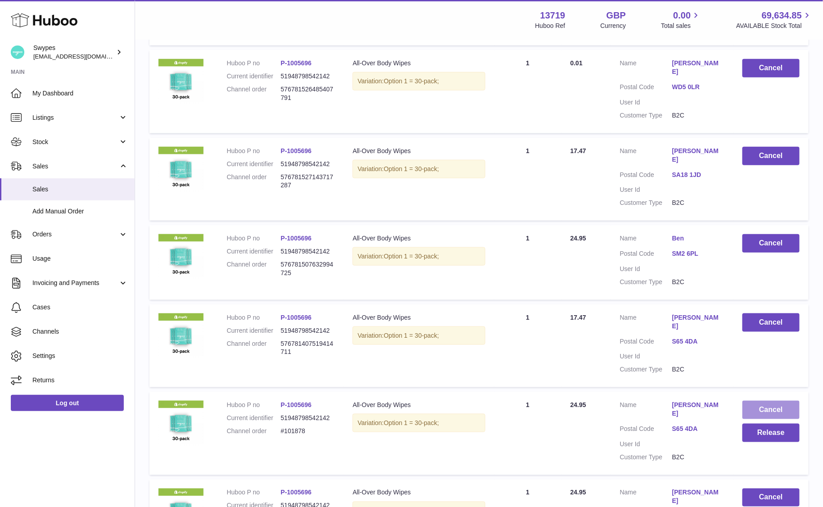
click at [760, 400] on button "Cancel" at bounding box center [770, 409] width 57 height 18
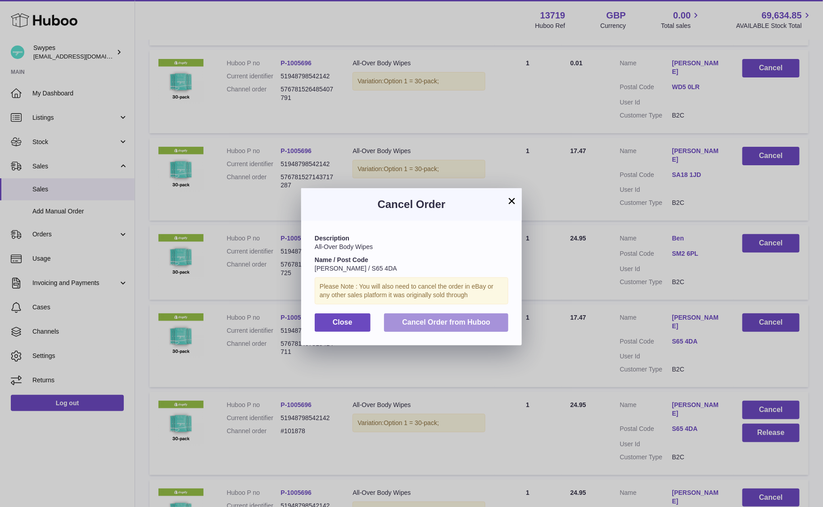
click at [452, 327] on button "Cancel Order from Huboo" at bounding box center [446, 322] width 124 height 18
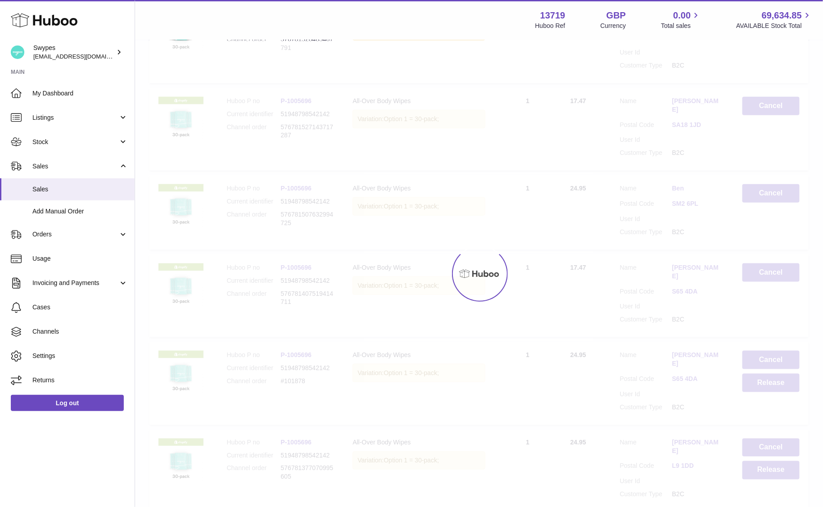
scroll to position [458, 0]
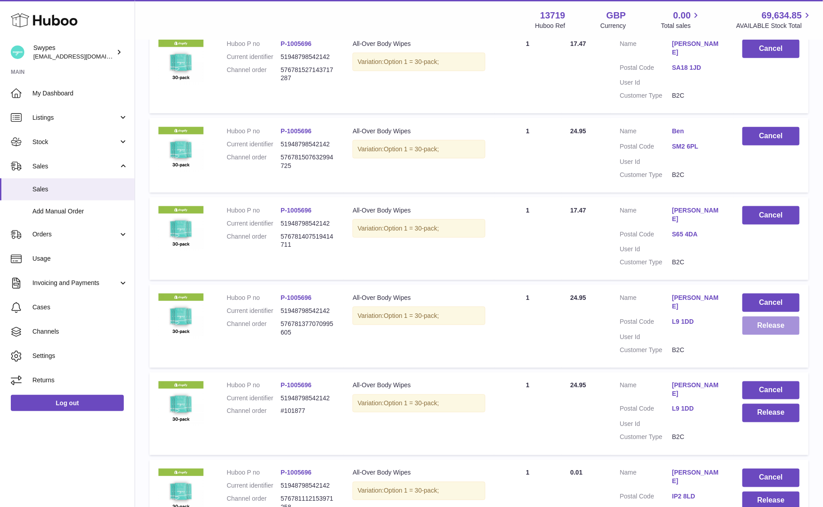
click at [763, 316] on button "Release" at bounding box center [770, 325] width 57 height 18
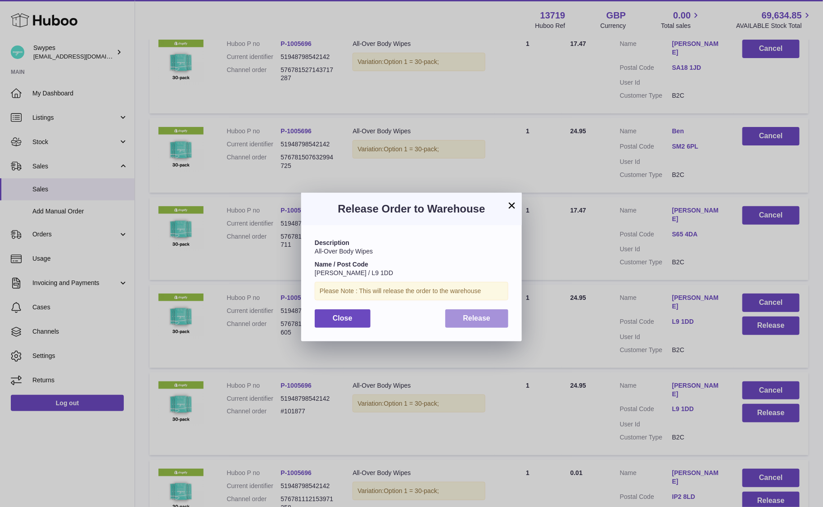
click at [463, 319] on span "Release" at bounding box center [476, 318] width 27 height 8
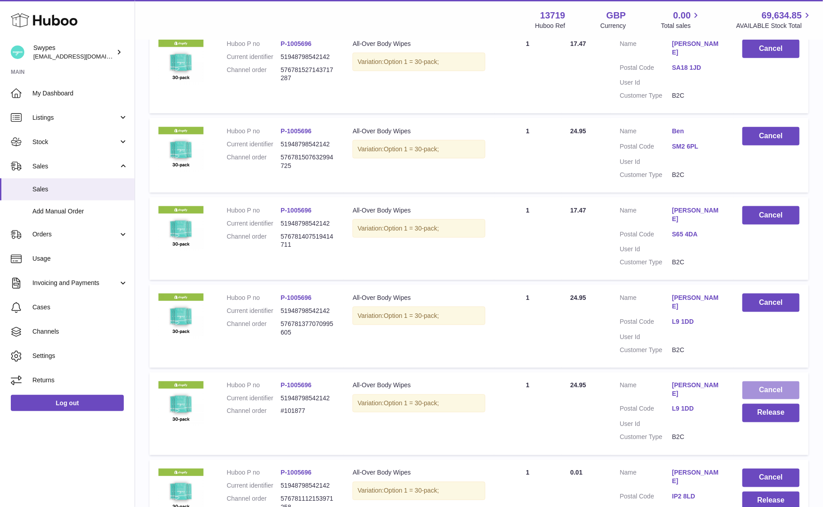
click at [769, 381] on button "Cancel" at bounding box center [770, 390] width 57 height 18
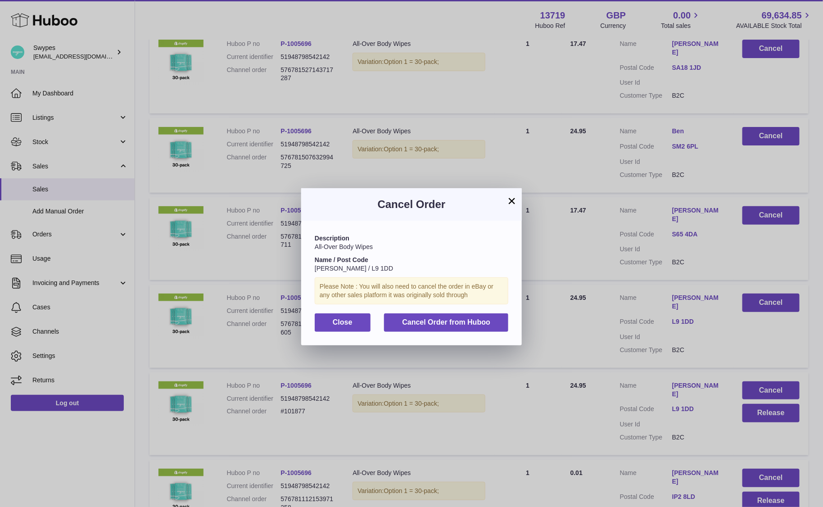
click at [477, 332] on div "Description All-Over Body Wipes Name / Post Code Karen Calland / L9 1DD Please …" at bounding box center [411, 282] width 220 height 124
click at [477, 315] on button "Cancel Order from Huboo" at bounding box center [446, 322] width 124 height 18
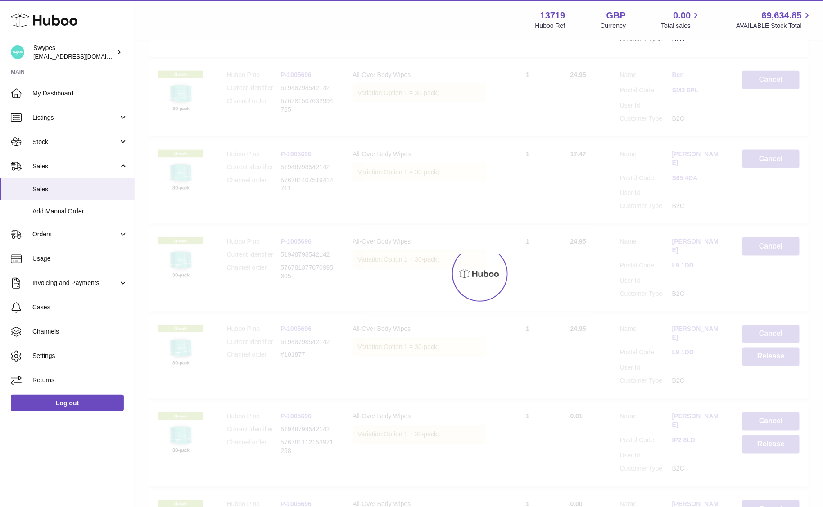
scroll to position [546, 0]
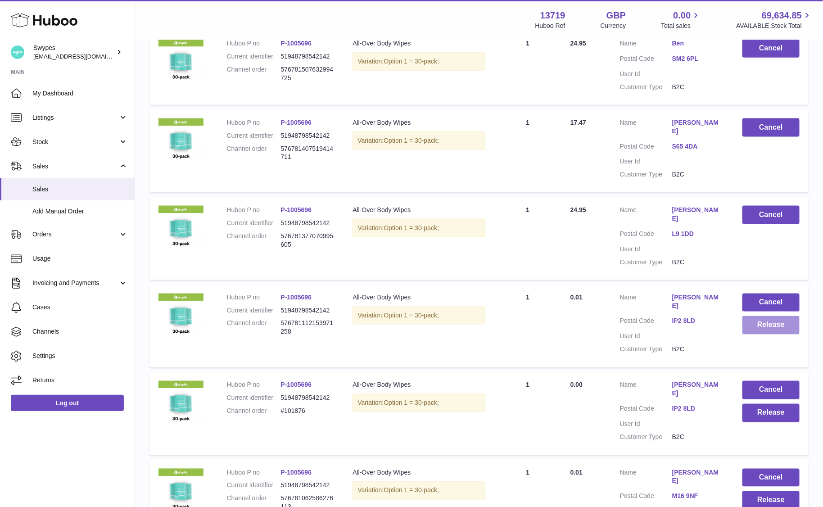
click at [760, 316] on button "Release" at bounding box center [770, 325] width 57 height 18
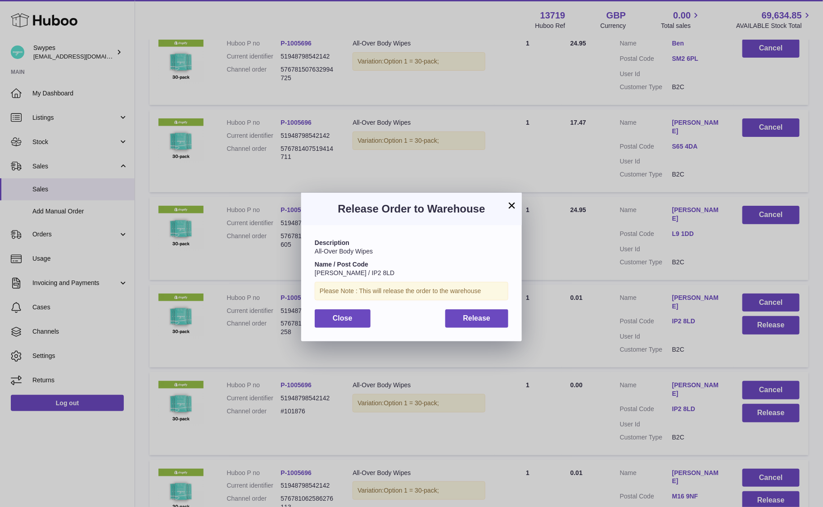
click at [563, 276] on div "× Release Order to Warehouse Description All-Over Body Wipes Name / Post Code A…" at bounding box center [411, 266] width 823 height 507
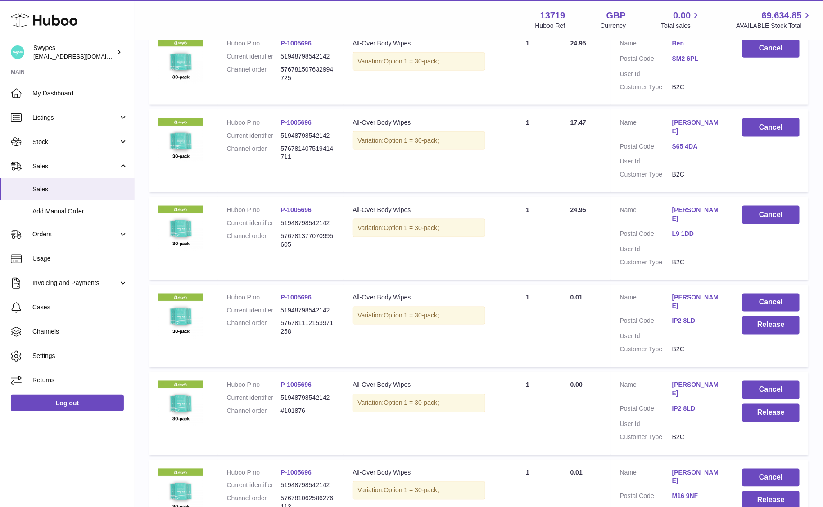
click at [304, 294] on link "P-1005696" at bounding box center [295, 297] width 31 height 7
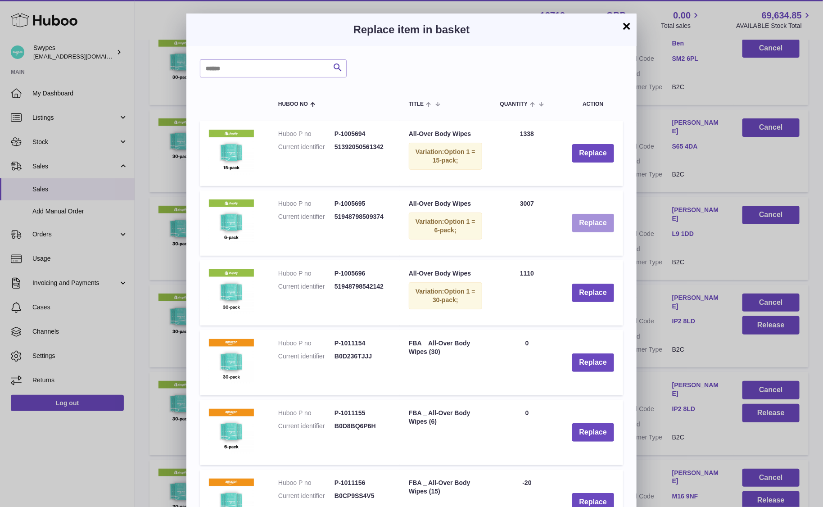
click at [584, 223] on button "Replace" at bounding box center [593, 223] width 42 height 18
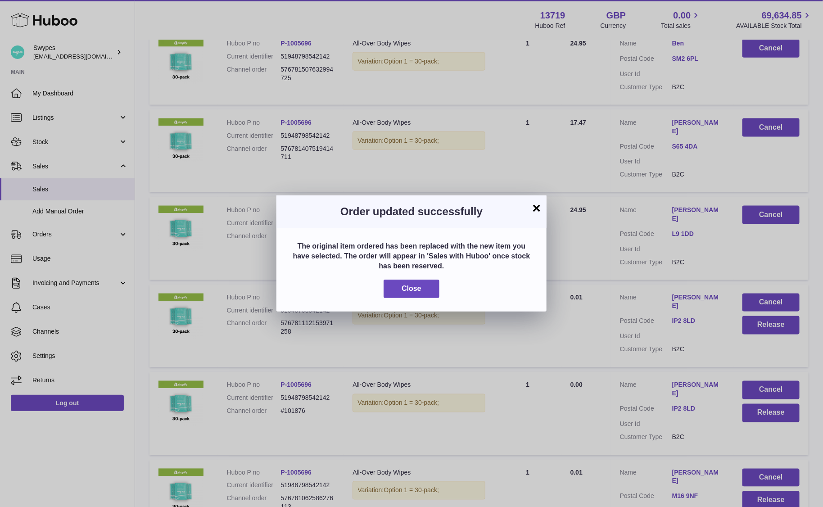
click at [398, 298] on div "The original item ordered has been replaced with the new item you have selected…" at bounding box center [411, 270] width 270 height 84
click at [399, 289] on button "Close" at bounding box center [411, 288] width 56 height 18
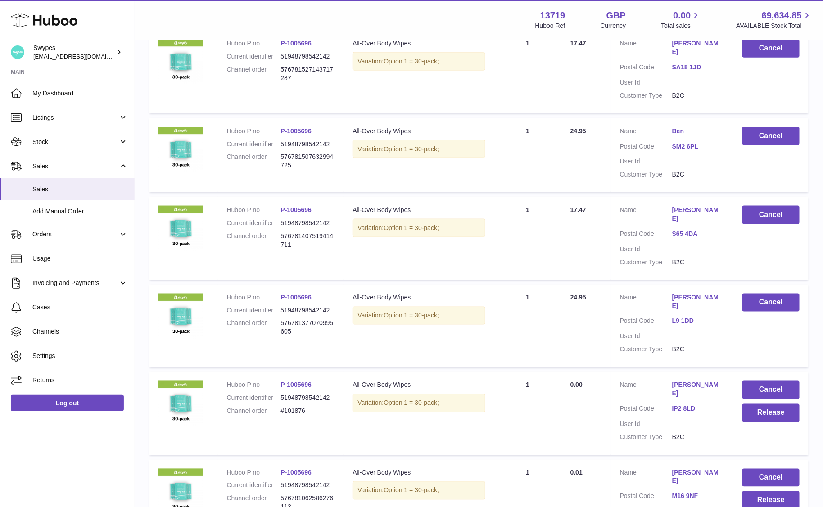
scroll to position [610, 0]
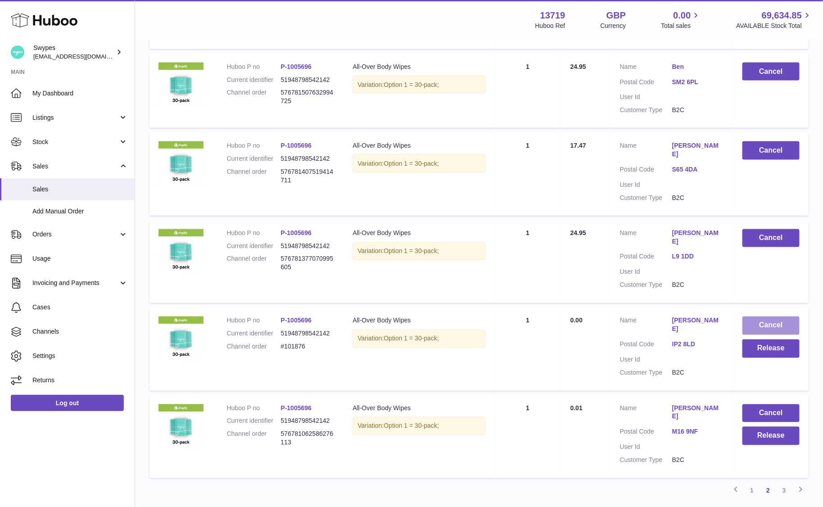
click at [770, 316] on button "Cancel" at bounding box center [770, 325] width 57 height 18
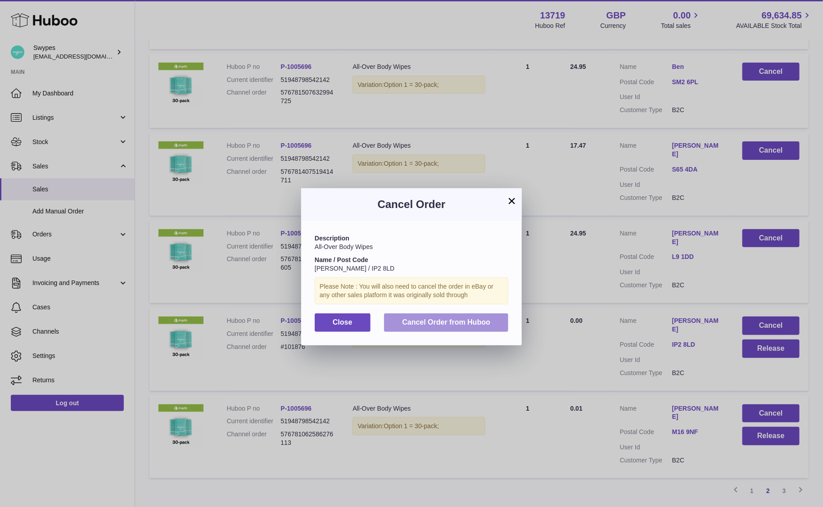
click at [436, 324] on span "Cancel Order from Huboo" at bounding box center [446, 322] width 88 height 8
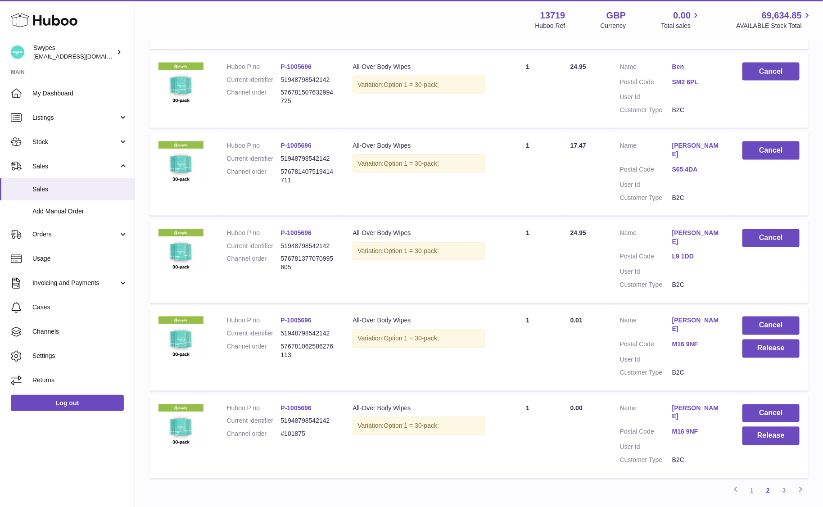
click at [297, 317] on link "P-1005696" at bounding box center [295, 320] width 31 height 7
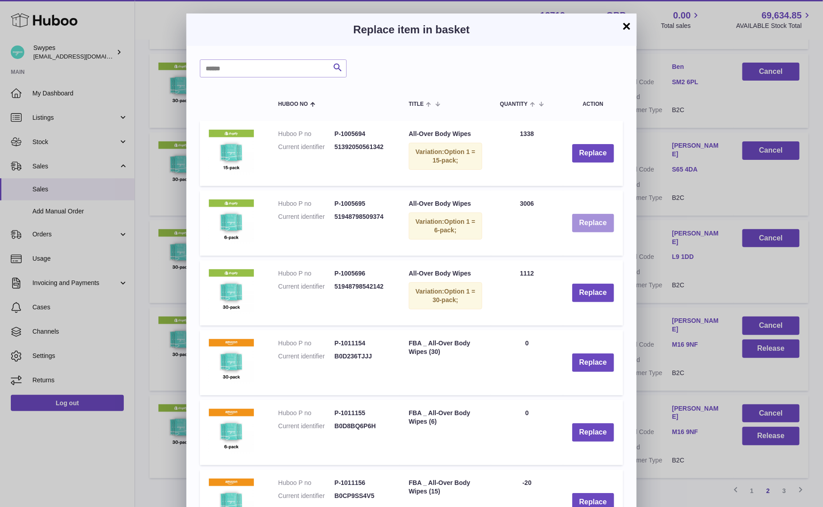
click at [591, 216] on button "Replace" at bounding box center [593, 223] width 42 height 18
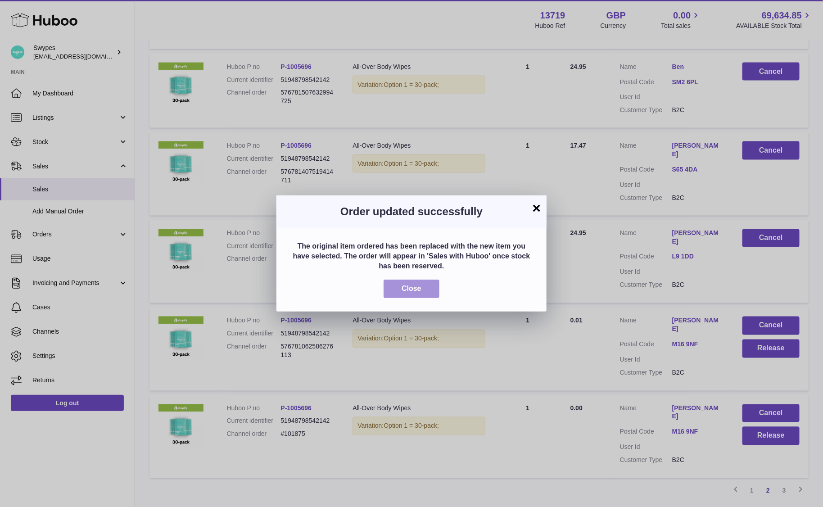
click at [410, 296] on button "Close" at bounding box center [411, 288] width 56 height 18
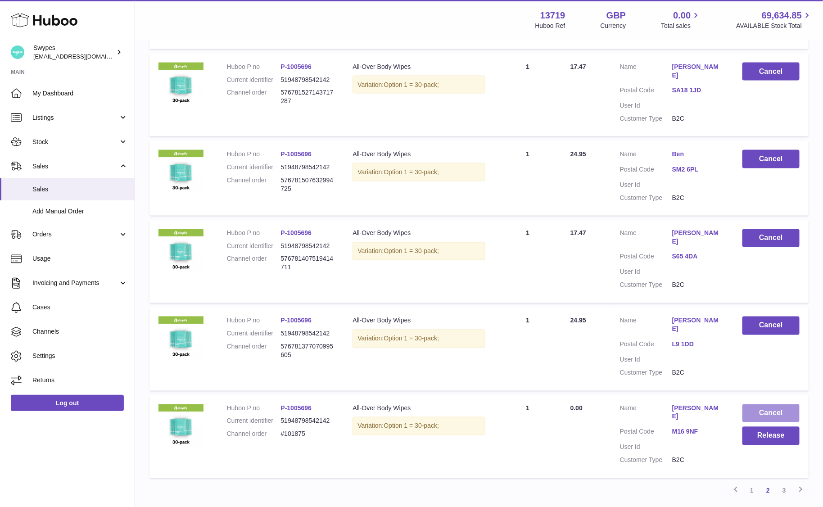
click at [772, 404] on button "Cancel" at bounding box center [770, 413] width 57 height 18
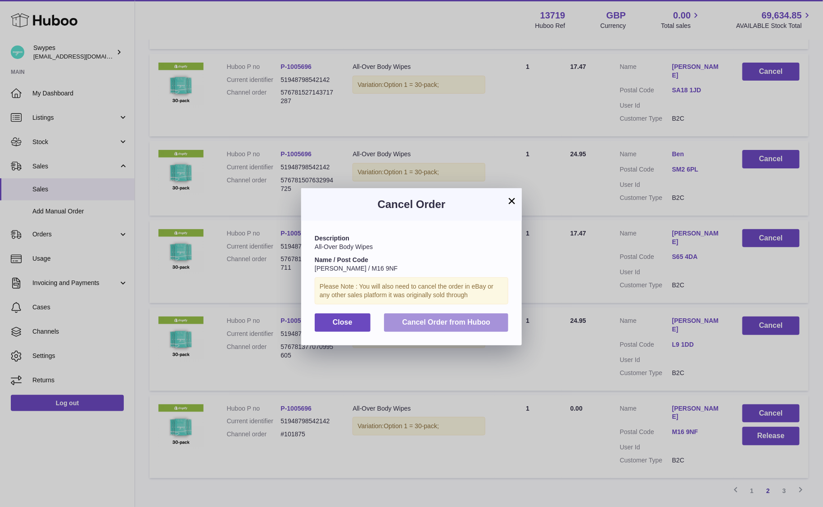
click at [437, 318] on span "Cancel Order from Huboo" at bounding box center [446, 322] width 88 height 8
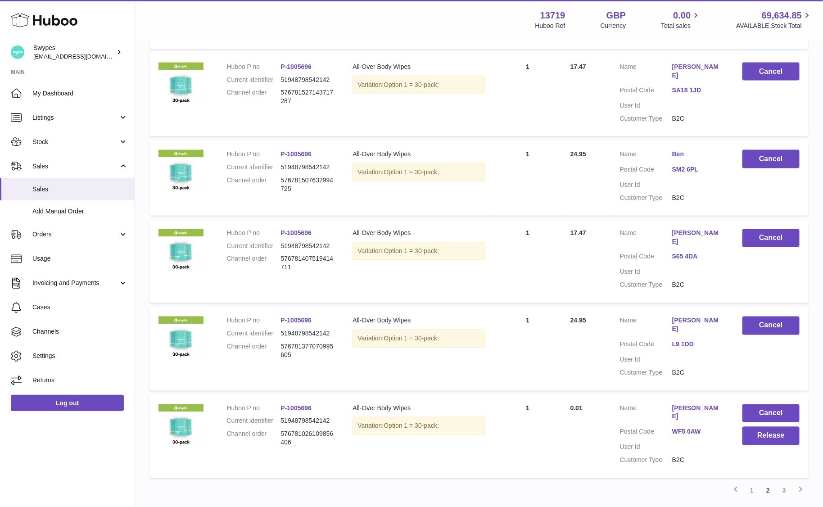
click at [294, 405] on link "P-1005696" at bounding box center [295, 408] width 31 height 7
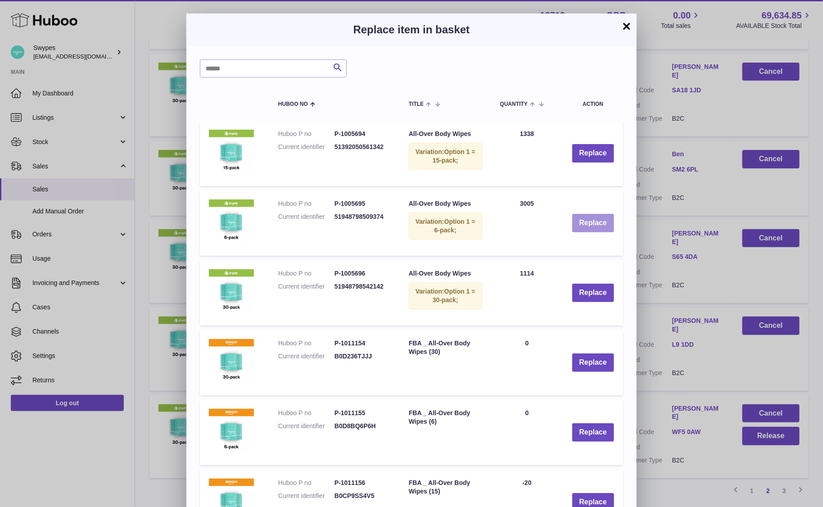
click at [593, 219] on button "Replace" at bounding box center [593, 223] width 42 height 18
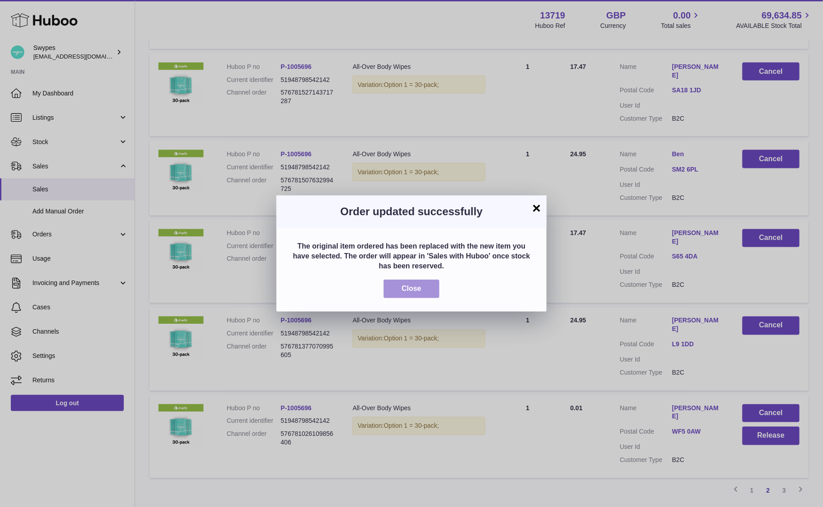
click at [403, 292] on span "Close" at bounding box center [411, 288] width 20 height 8
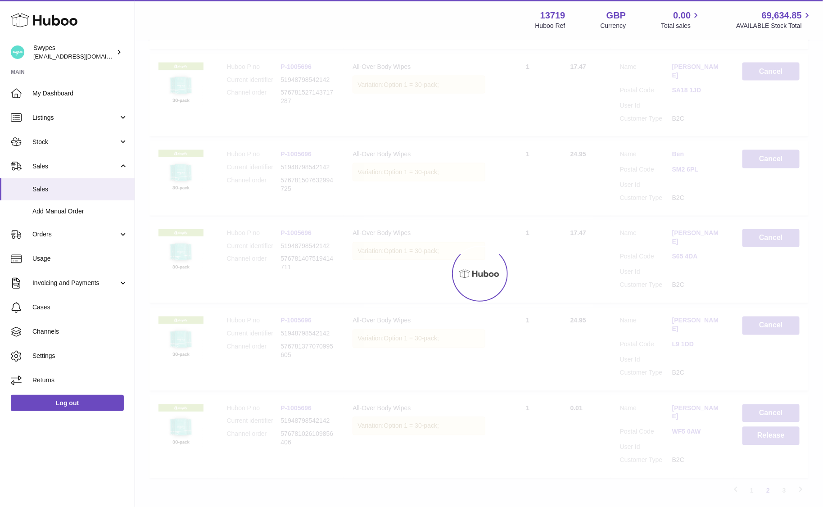
scroll to position [618, 0]
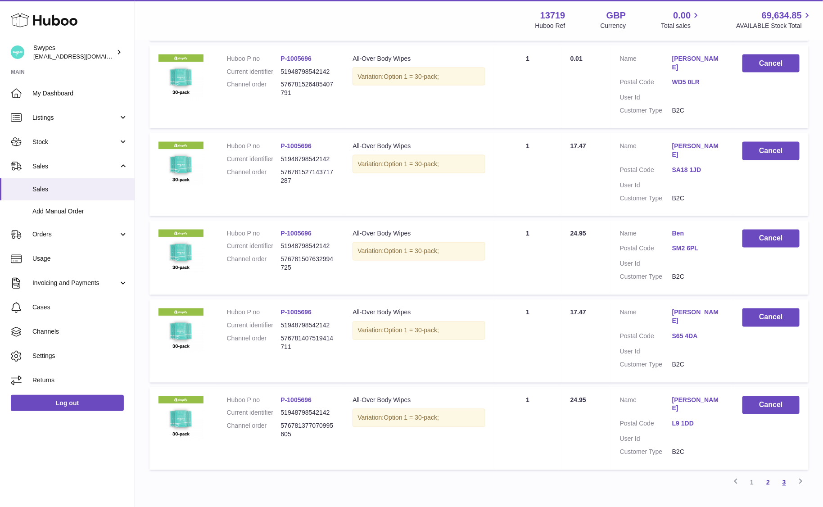
click at [787, 474] on link "3" at bounding box center [784, 482] width 16 height 16
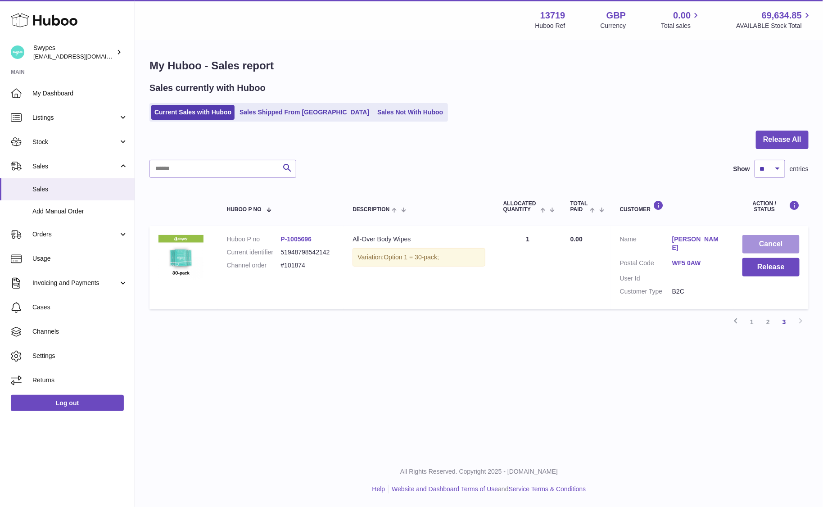
click at [767, 240] on button "Cancel" at bounding box center [770, 244] width 57 height 18
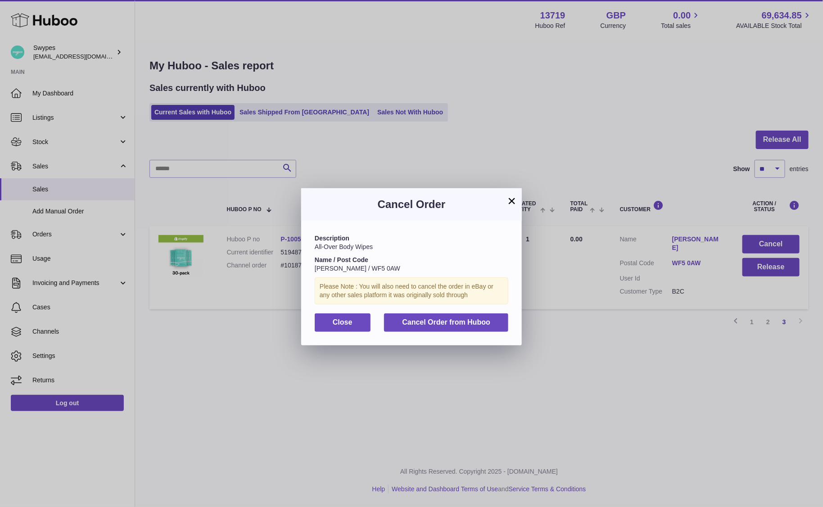
click at [387, 336] on div "Description All-Over Body Wipes Name / Post Code Donna Race / WF5 0AW Please No…" at bounding box center [411, 282] width 220 height 124
click at [404, 327] on button "Cancel Order from Huboo" at bounding box center [446, 322] width 124 height 18
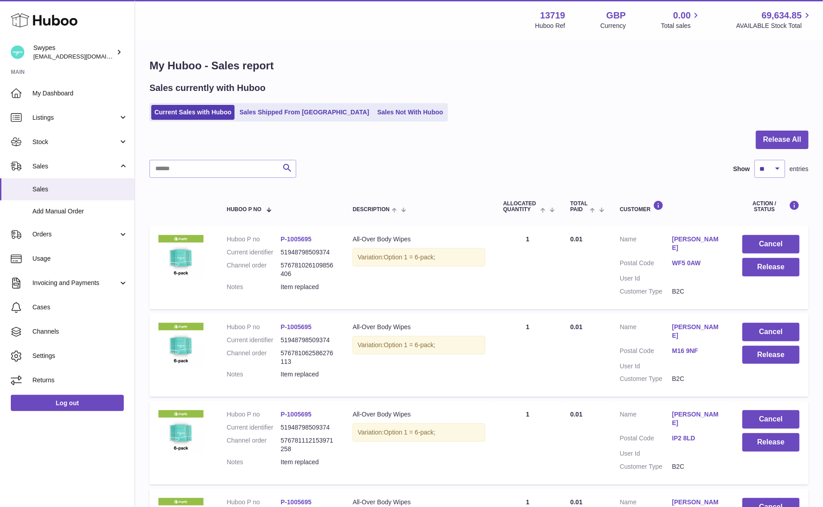
click at [752, 309] on td "Cancel Release" at bounding box center [770, 267] width 75 height 83
click at [757, 270] on button "Release" at bounding box center [770, 267] width 57 height 18
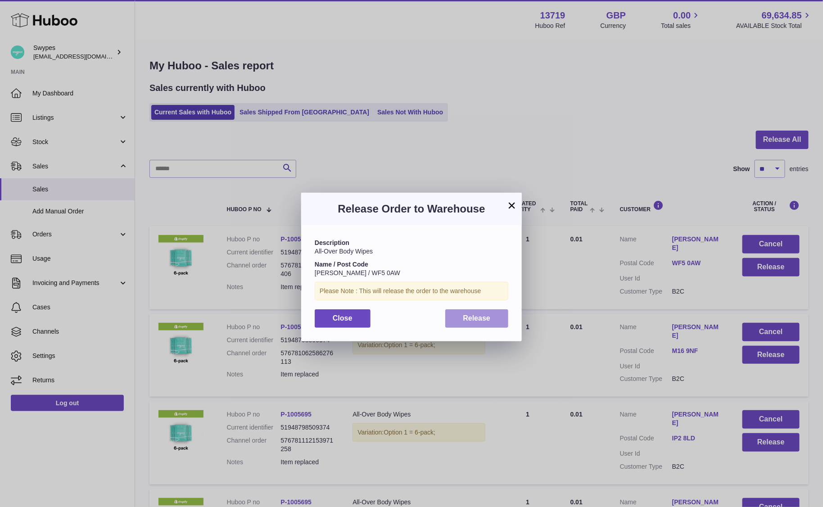
click at [460, 325] on button "Release" at bounding box center [476, 318] width 63 height 18
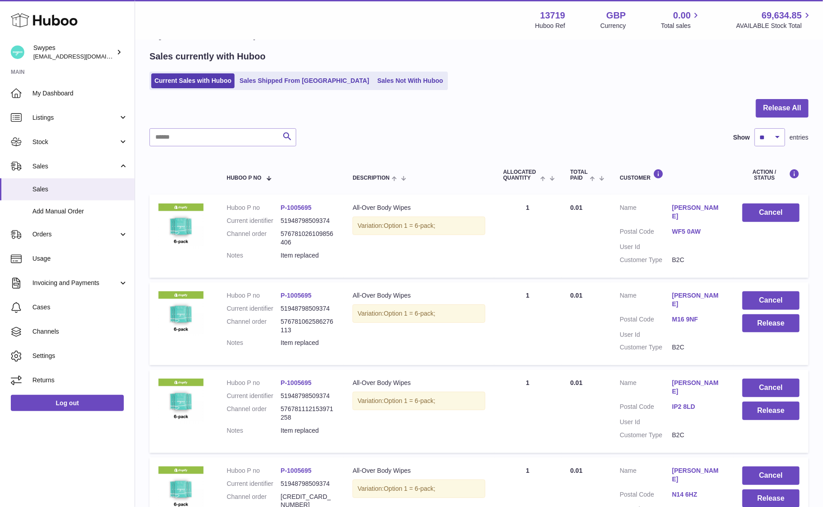
scroll to position [34, 0]
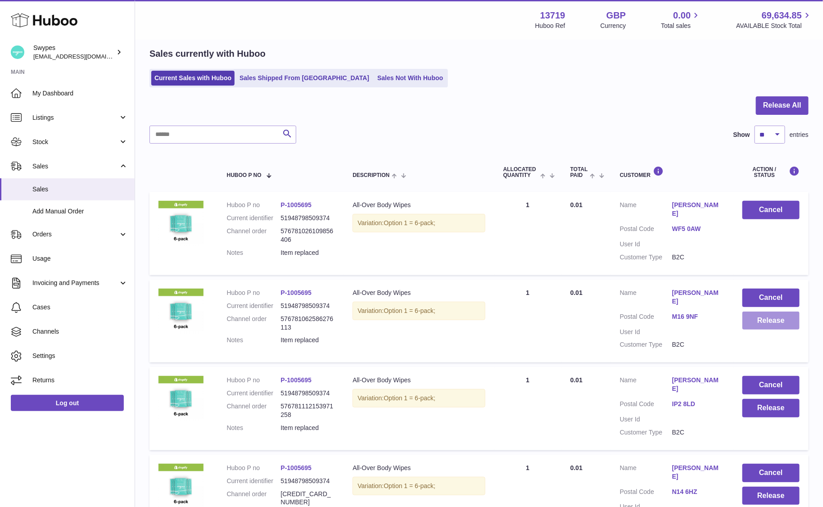
click at [756, 320] on button "Release" at bounding box center [770, 320] width 57 height 18
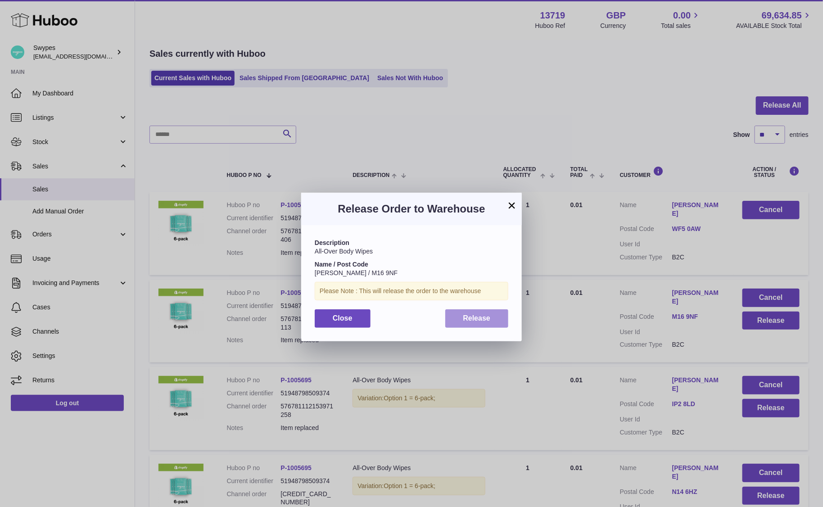
click at [480, 320] on span "Release" at bounding box center [476, 318] width 27 height 8
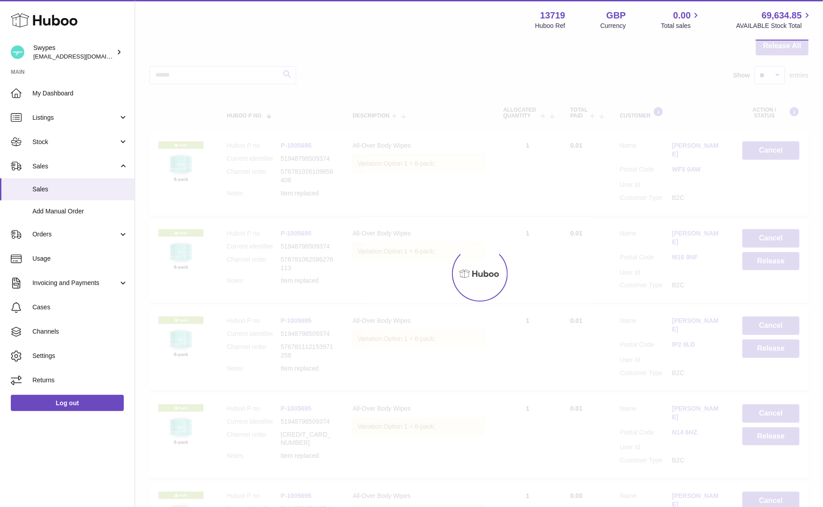
scroll to position [125, 0]
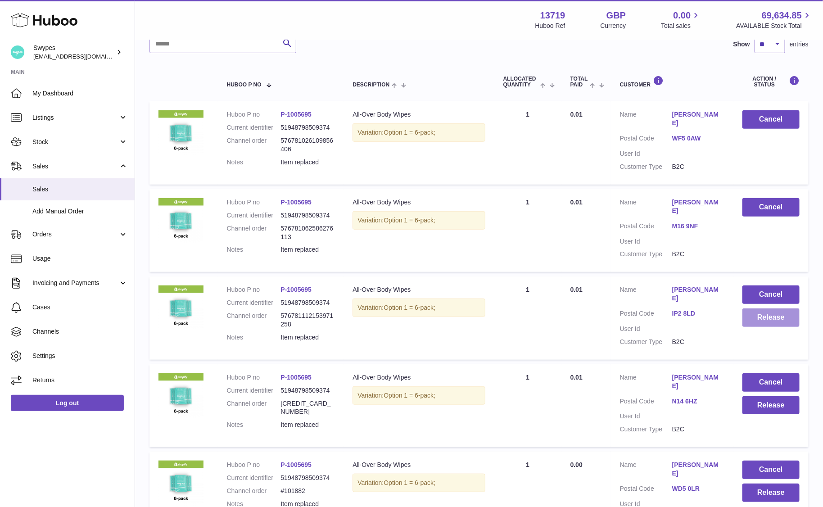
click at [760, 327] on button "Release" at bounding box center [770, 317] width 57 height 18
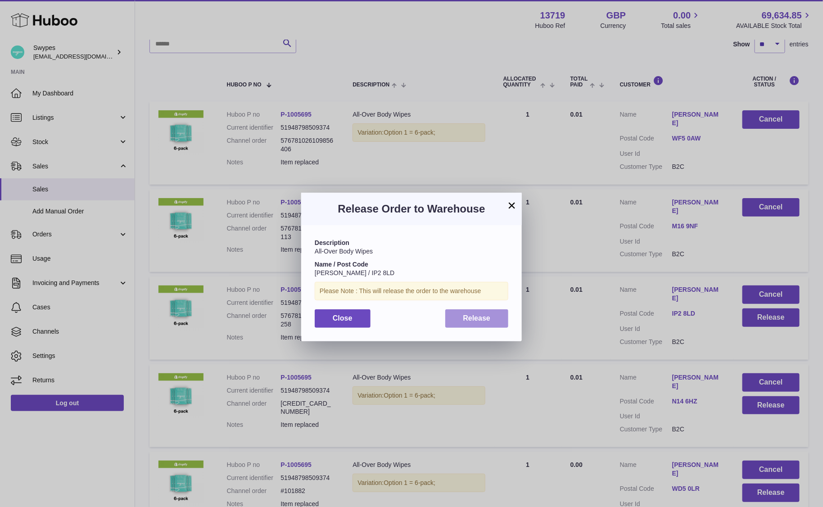
click at [478, 326] on button "Release" at bounding box center [476, 318] width 63 height 18
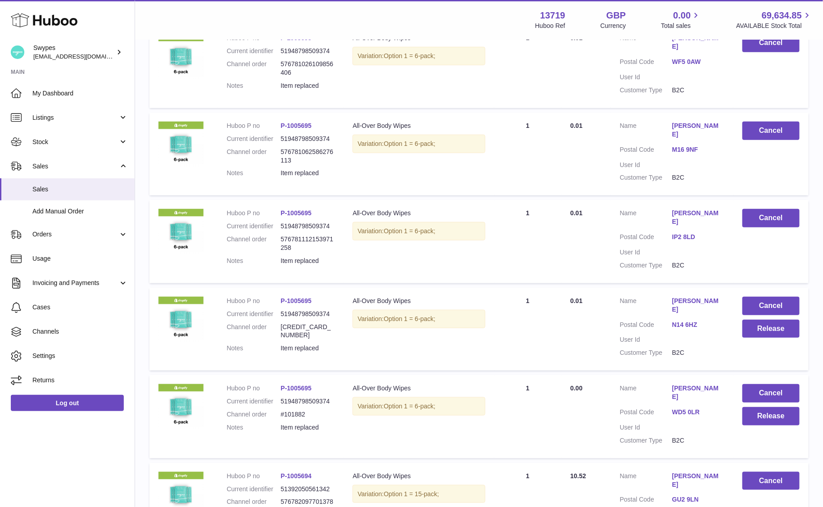
scroll to position [272, 0]
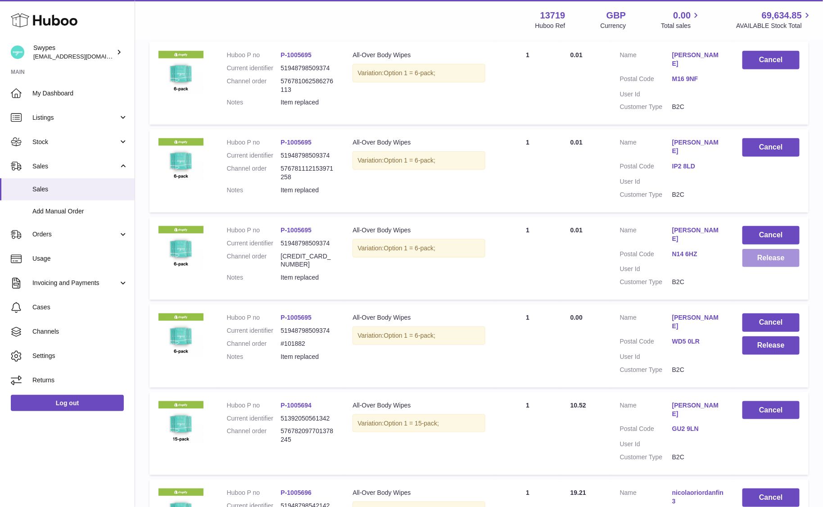
click at [760, 265] on button "Release" at bounding box center [770, 258] width 57 height 18
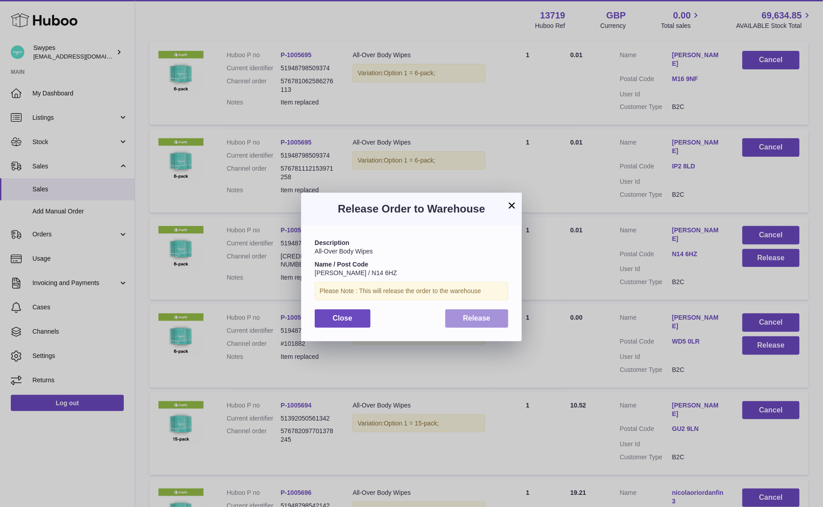
click at [449, 312] on button "Release" at bounding box center [476, 318] width 63 height 18
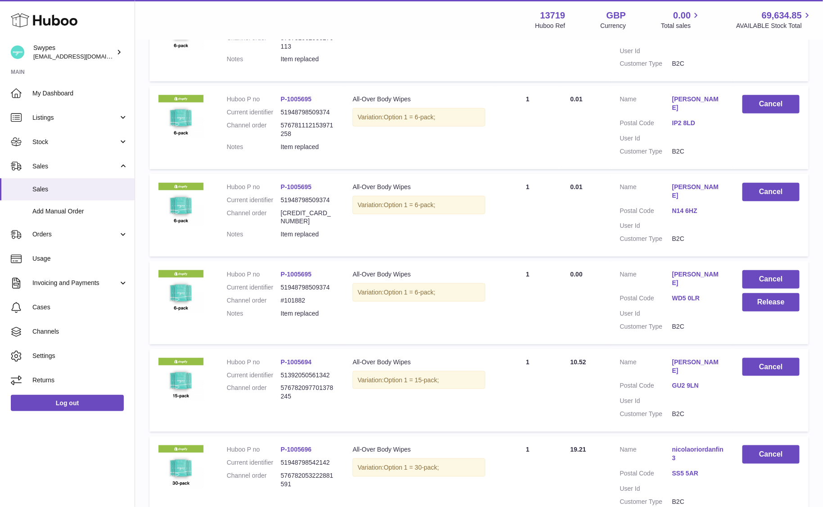
scroll to position [319, 0]
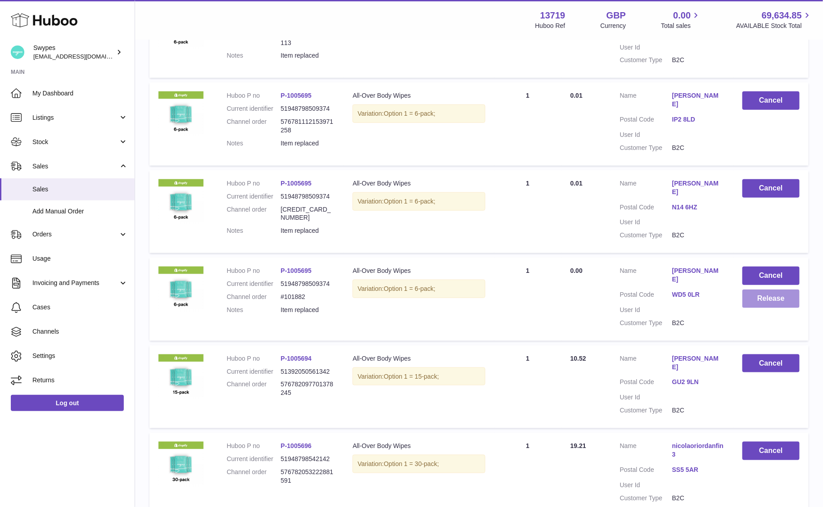
click at [760, 308] on button "Release" at bounding box center [770, 298] width 57 height 18
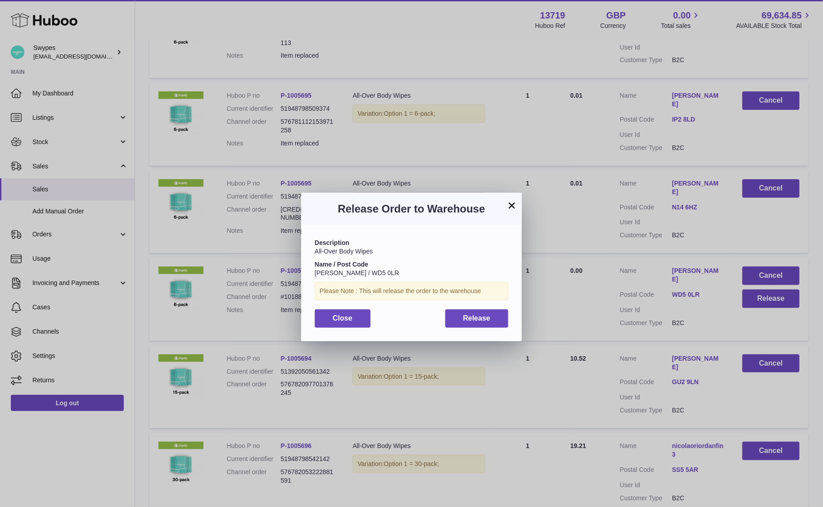
click at [559, 282] on div "× Release Order to Warehouse Description All-Over Body Wipes Name / Post Code K…" at bounding box center [411, 266] width 823 height 507
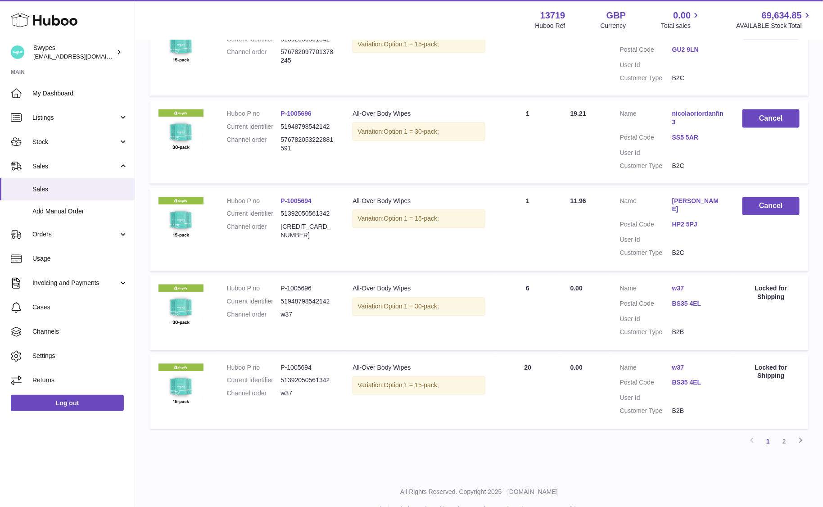
scroll to position [661, 0]
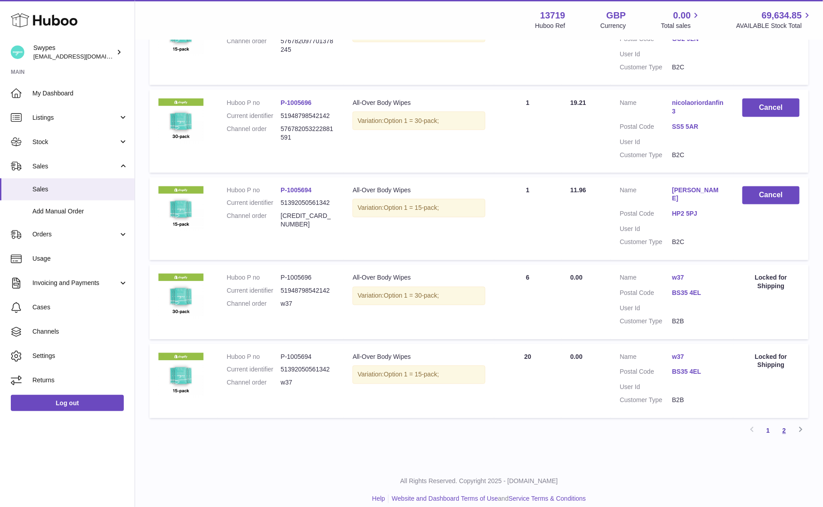
click at [781, 424] on link "2" at bounding box center [784, 431] width 16 height 16
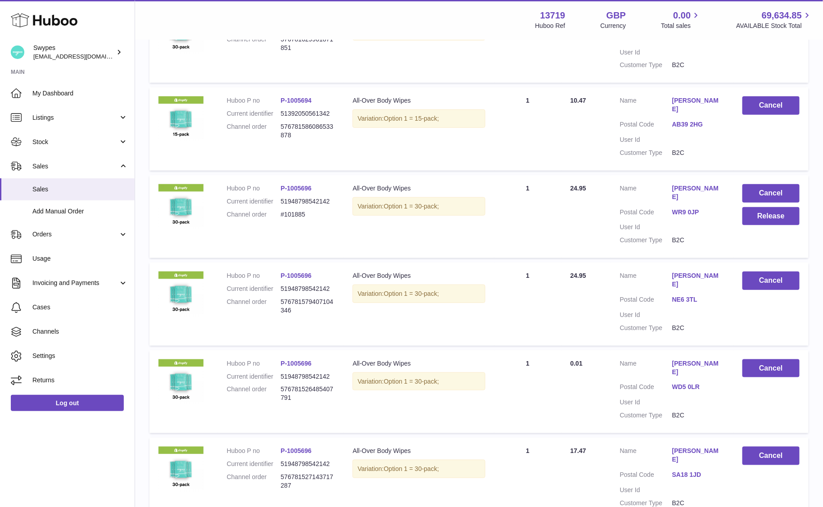
scroll to position [315, 0]
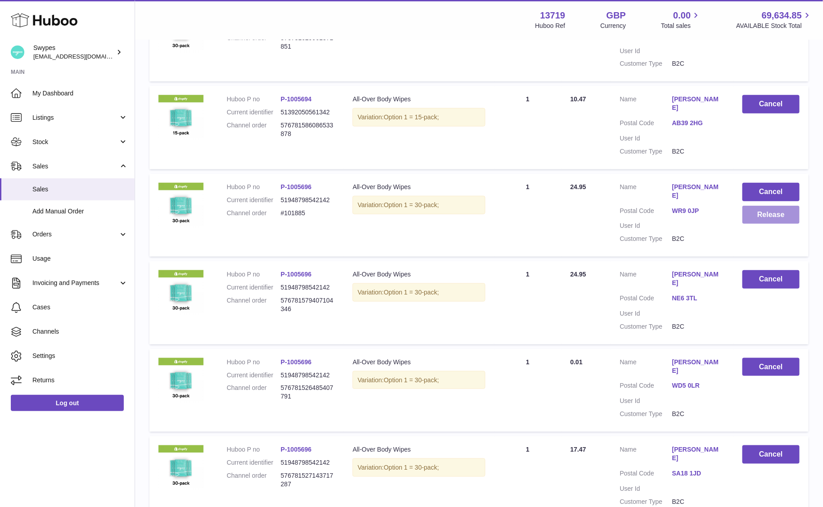
click at [763, 212] on button "Release" at bounding box center [770, 215] width 57 height 18
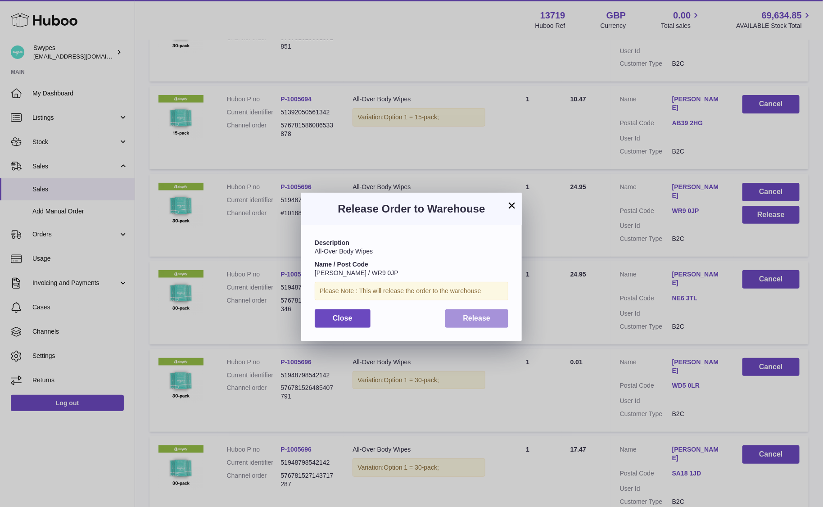
click at [481, 318] on span "Release" at bounding box center [476, 318] width 27 height 8
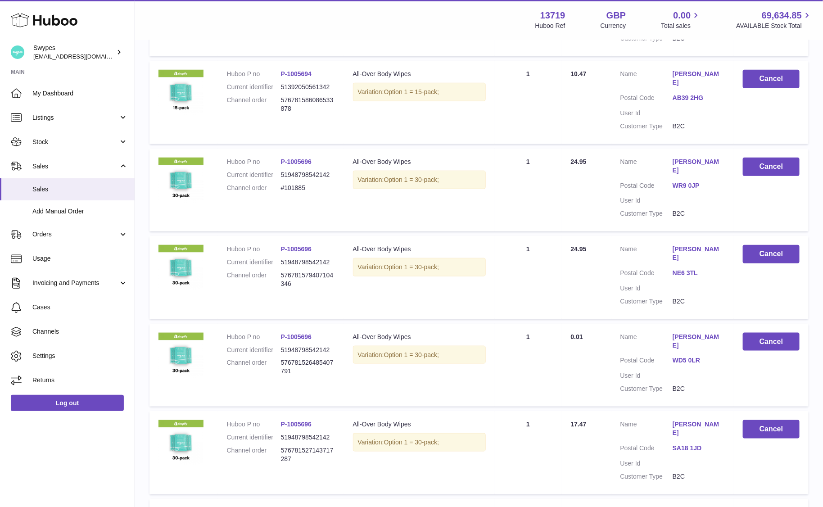
scroll to position [342, 0]
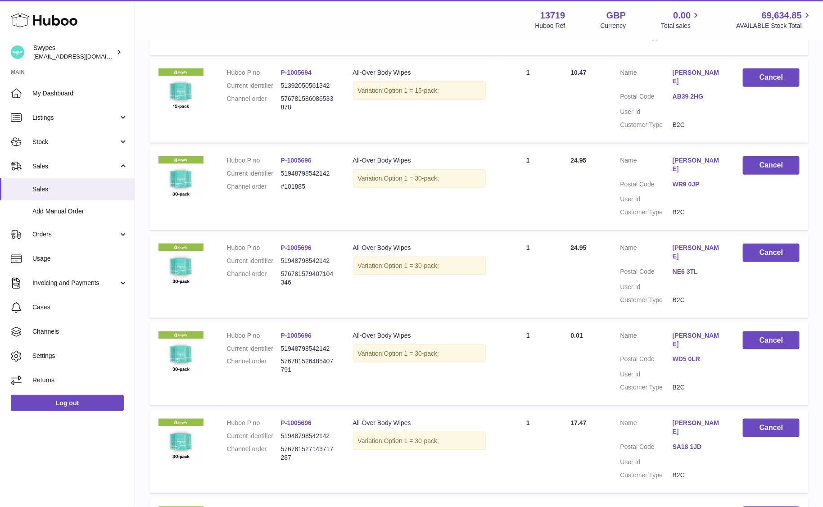
click at [304, 332] on link "P-1005696" at bounding box center [296, 335] width 31 height 7
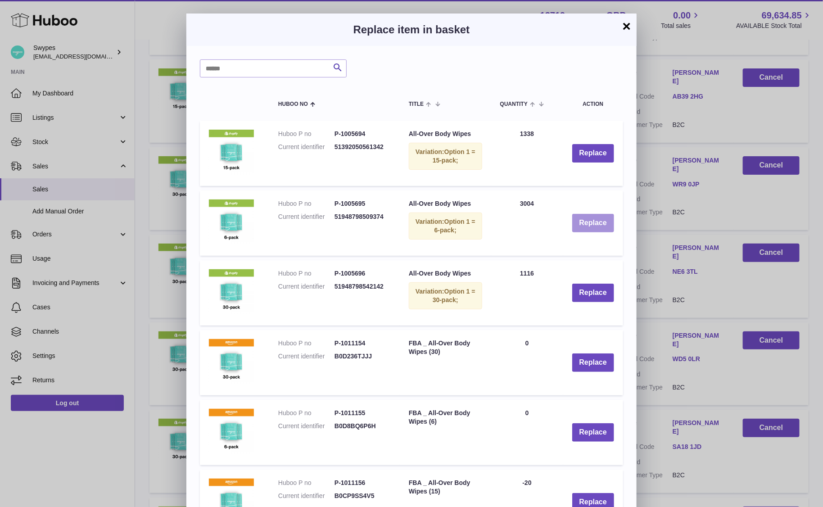
click at [586, 215] on button "Replace" at bounding box center [593, 223] width 42 height 18
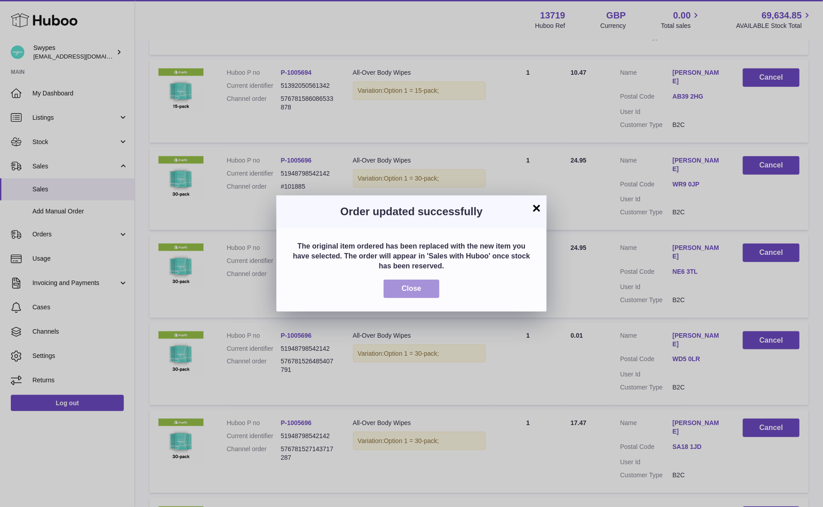
click at [428, 282] on button "Close" at bounding box center [411, 288] width 56 height 18
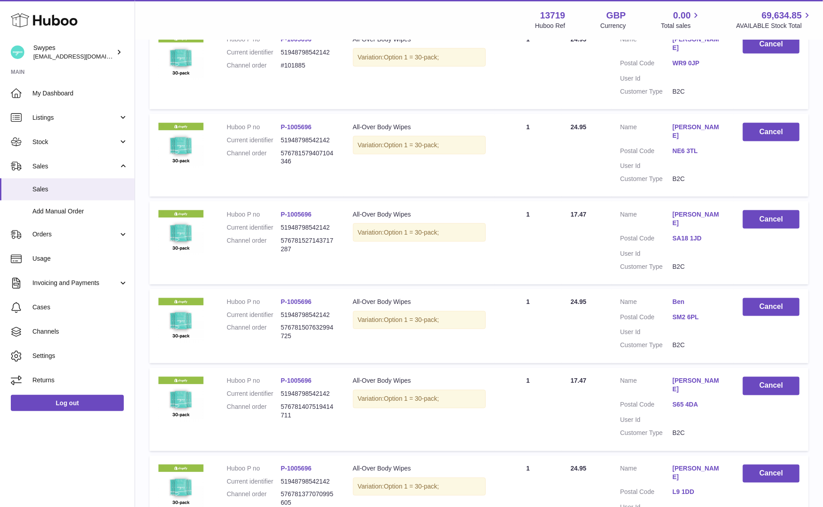
scroll to position [618, 0]
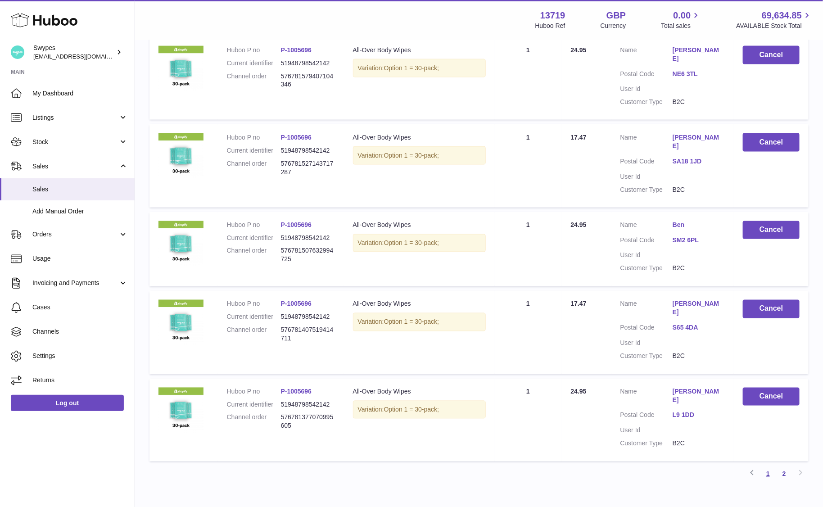
click at [766, 466] on link "1" at bounding box center [768, 474] width 16 height 16
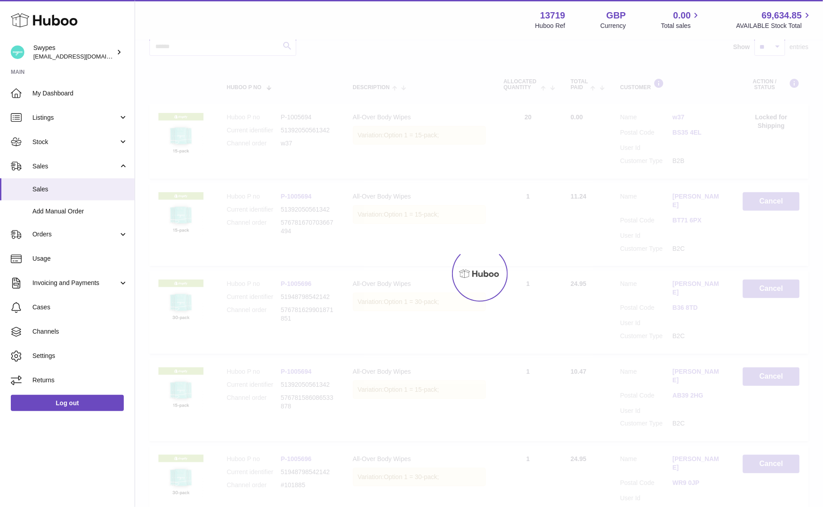
scroll to position [40, 0]
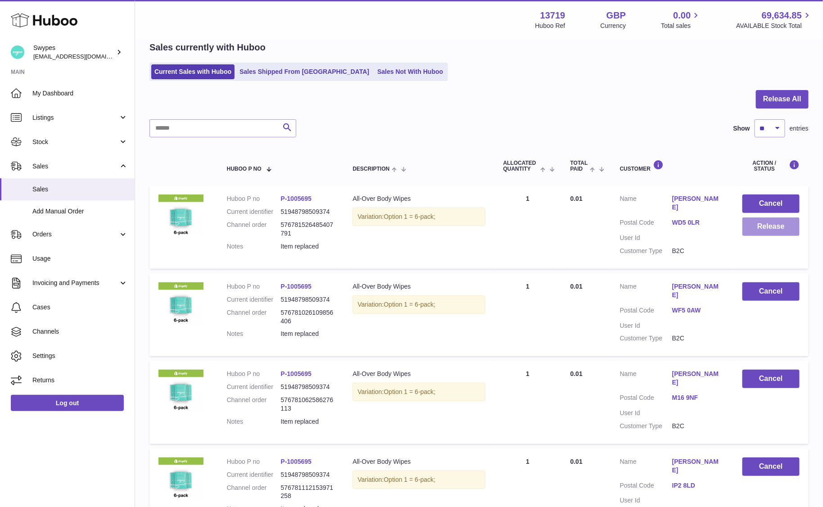
click at [773, 225] on button "Release" at bounding box center [770, 226] width 57 height 18
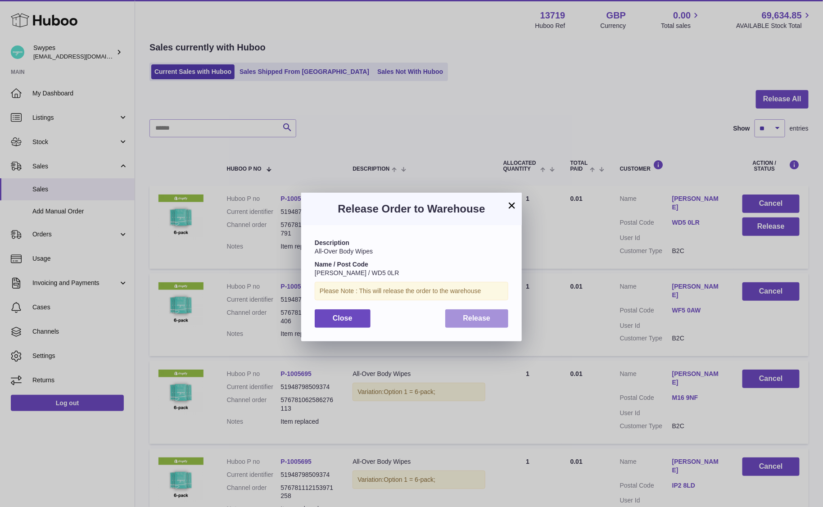
click at [458, 321] on button "Release" at bounding box center [476, 318] width 63 height 18
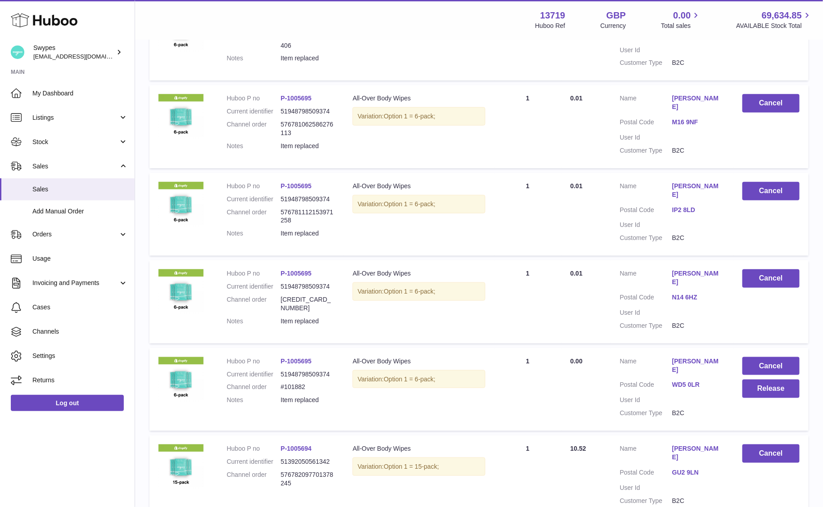
scroll to position [338, 0]
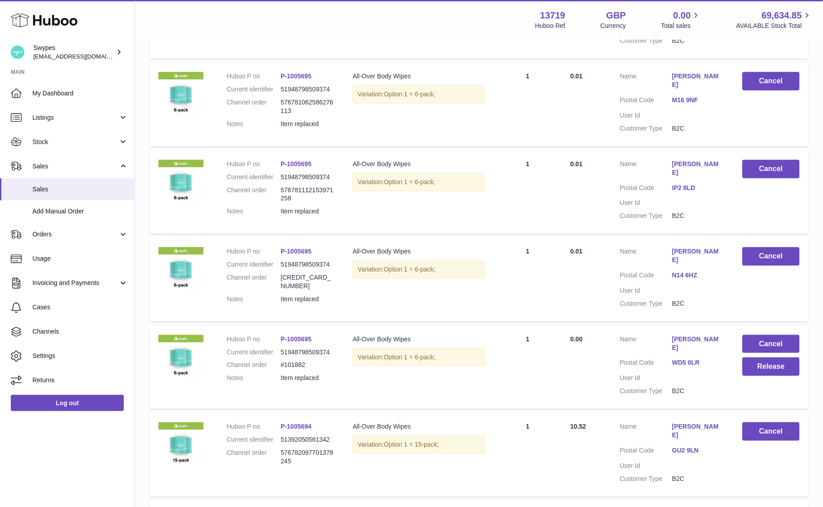
click at [774, 375] on td "Cancel Release" at bounding box center [770, 367] width 75 height 83
click at [772, 353] on button "Cancel" at bounding box center [770, 344] width 57 height 18
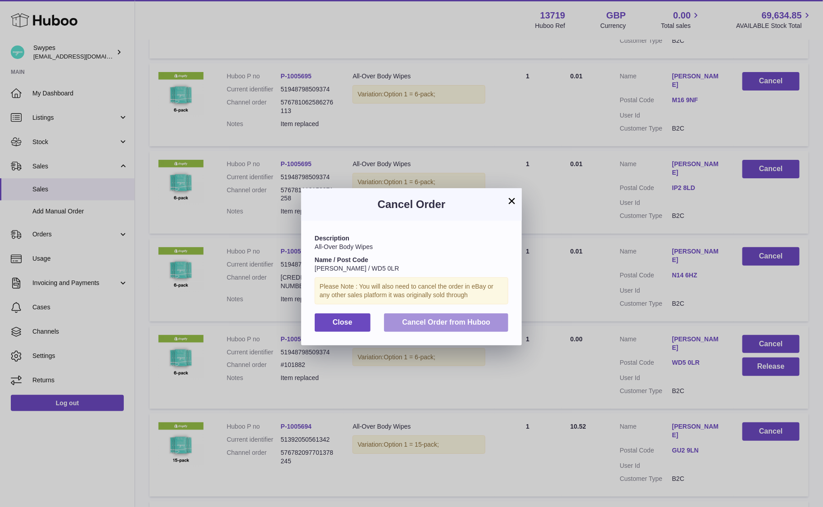
click at [456, 331] on button "Cancel Order from Huboo" at bounding box center [446, 322] width 124 height 18
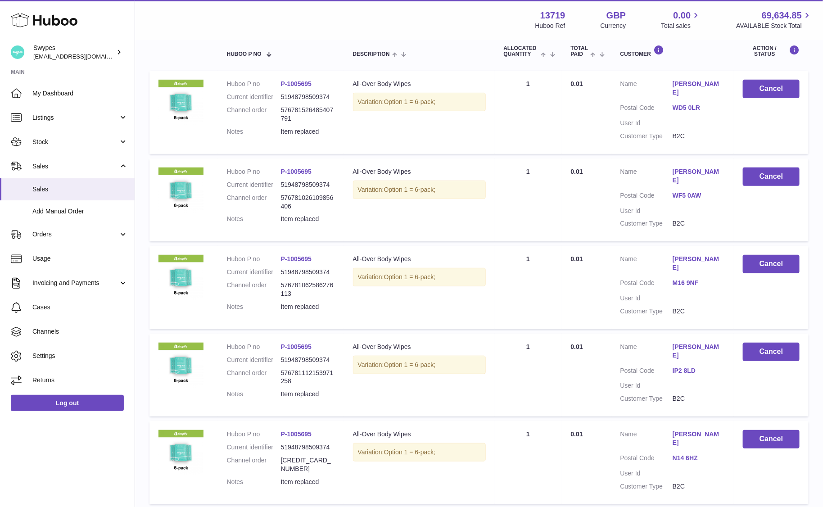
scroll to position [672, 0]
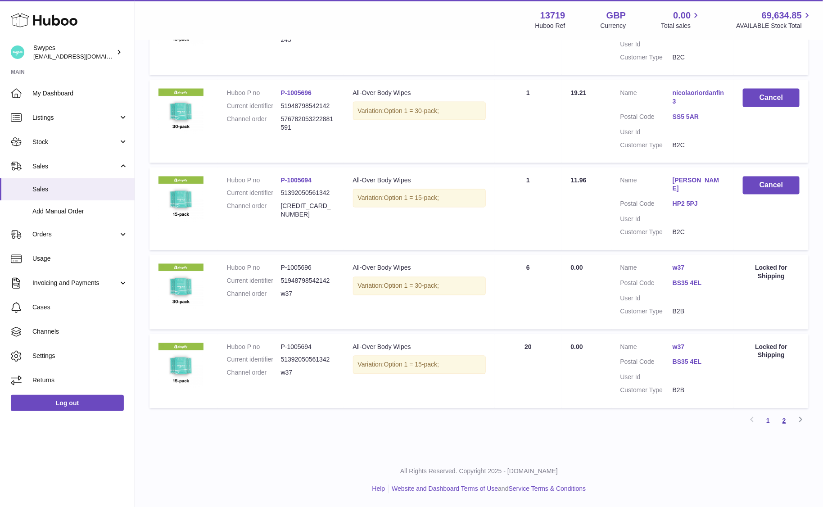
click at [786, 422] on link "2" at bounding box center [784, 421] width 16 height 16
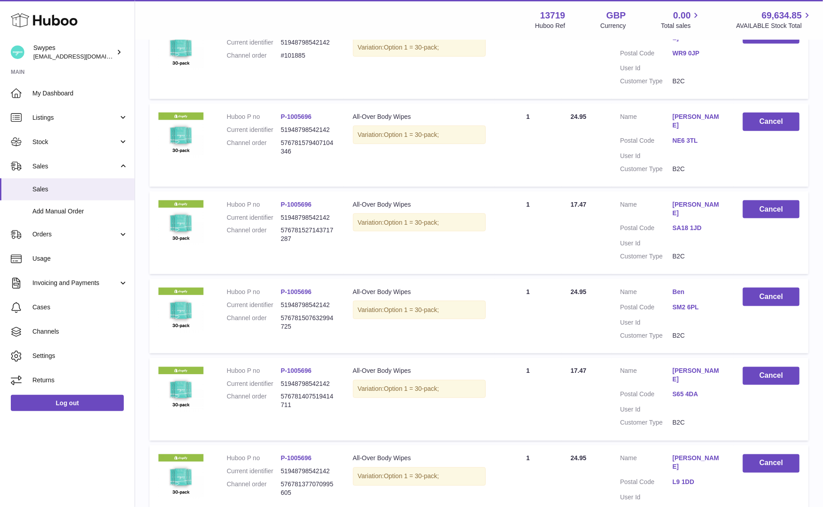
scroll to position [540, 0]
